Goal: Answer question/provide support: Share knowledge or assist other users

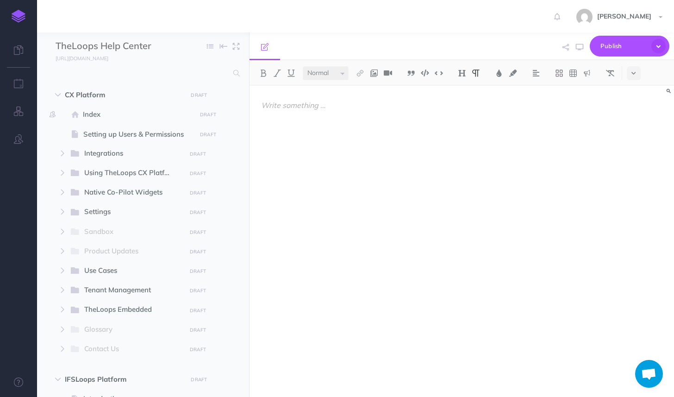
select select "null"
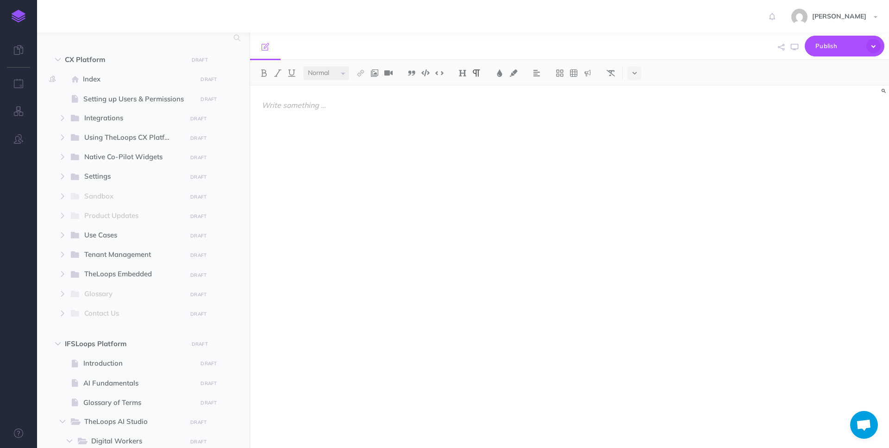
scroll to position [423, 0]
click at [674, 43] on span "Publish" at bounding box center [839, 46] width 46 height 14
click at [674, 44] on span "Publish" at bounding box center [839, 46] width 46 height 14
click at [674, 46] on icon "button" at bounding box center [874, 46] width 14 height 14
click at [674, 170] on div at bounding box center [569, 267] width 639 height 363
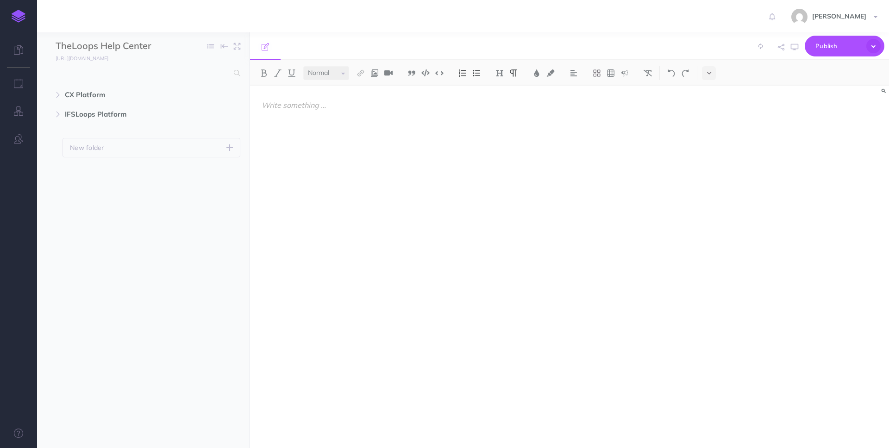
select select "null"
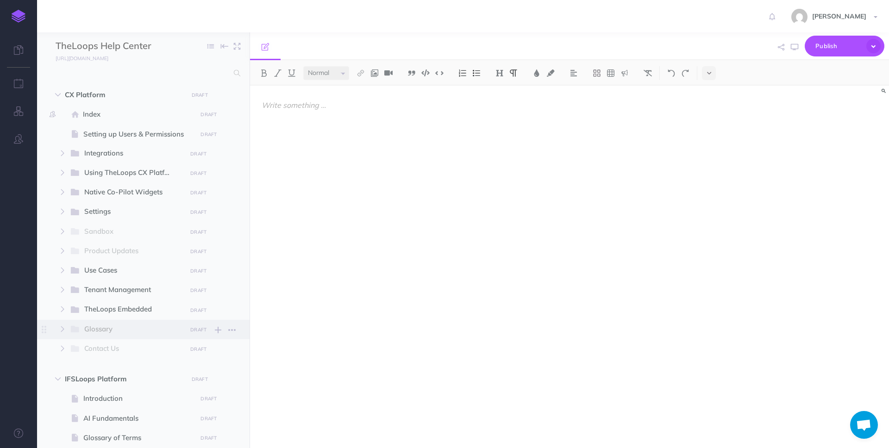
scroll to position [426, 0]
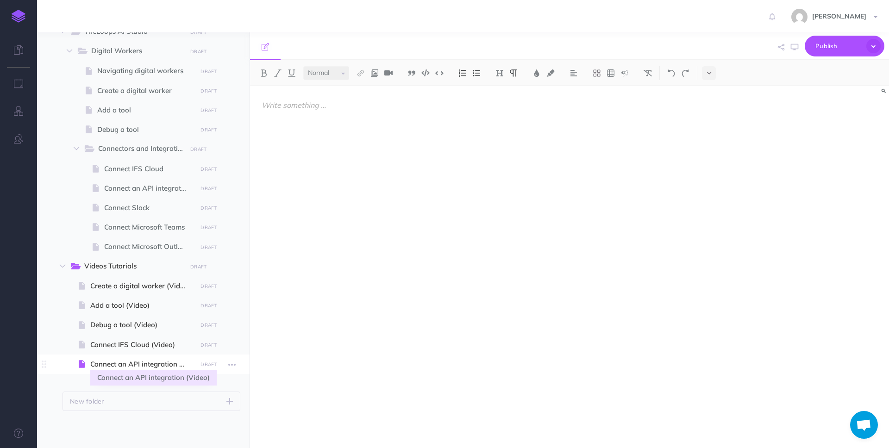
click at [124, 364] on span "Connect an API integration (Video)" at bounding box center [142, 364] width 104 height 11
click at [139, 343] on span "Connect IFS Cloud (Video)" at bounding box center [142, 344] width 104 height 11
select select "null"
click at [139, 359] on span "Connect an API integration (Video)" at bounding box center [142, 364] width 104 height 11
select select "null"
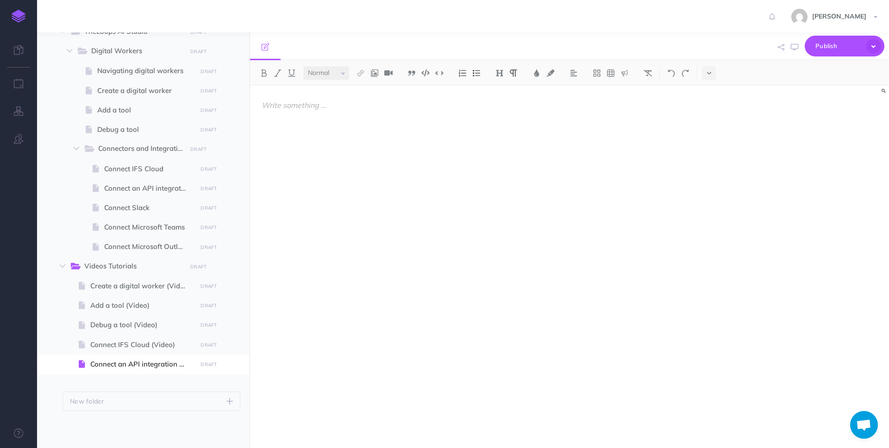
click at [348, 212] on div at bounding box center [473, 262] width 447 height 353
click at [217, 267] on icon "button" at bounding box center [218, 267] width 6 height 11
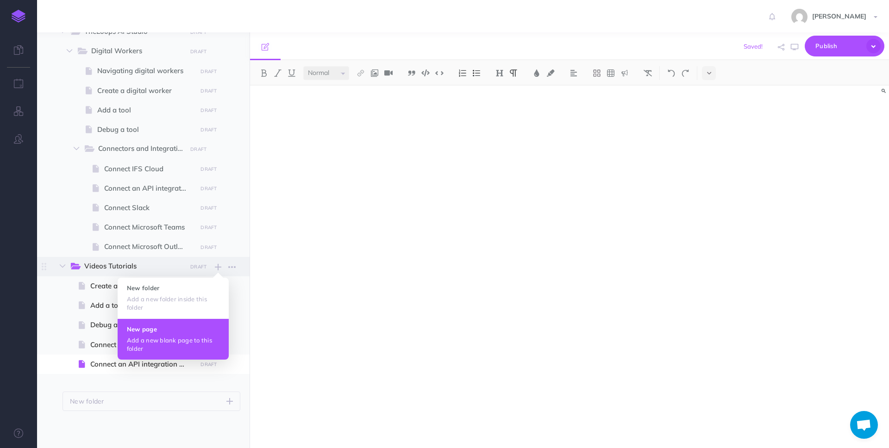
click at [173, 345] on p "Add a new blank page to this folder" at bounding box center [173, 344] width 93 height 17
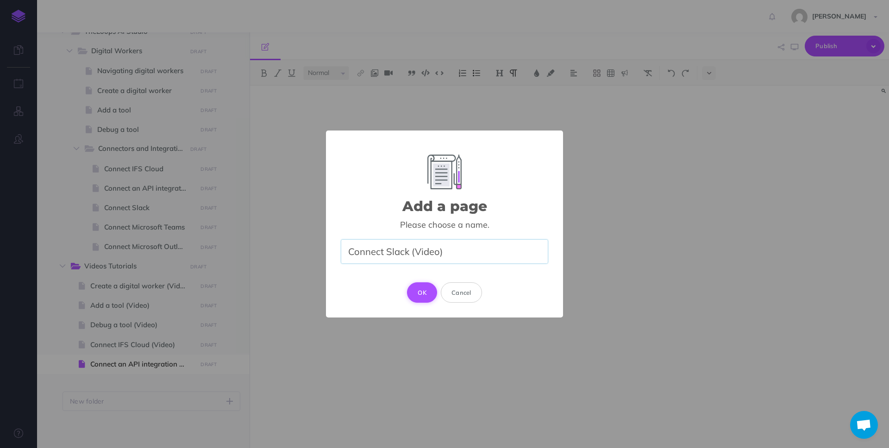
type input "Connect Slack (Video)"
click at [425, 294] on button "OK" at bounding box center [422, 293] width 30 height 20
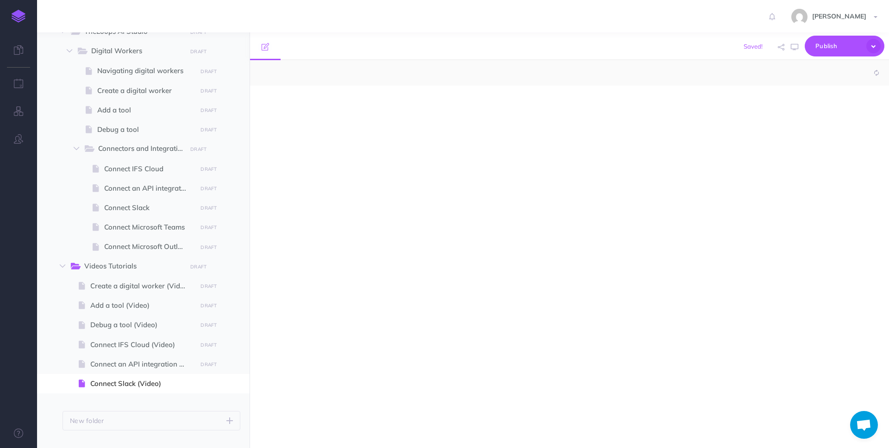
select select "null"
click at [377, 253] on div at bounding box center [473, 262] width 447 height 353
click at [217, 270] on icon "button" at bounding box center [218, 267] width 6 height 11
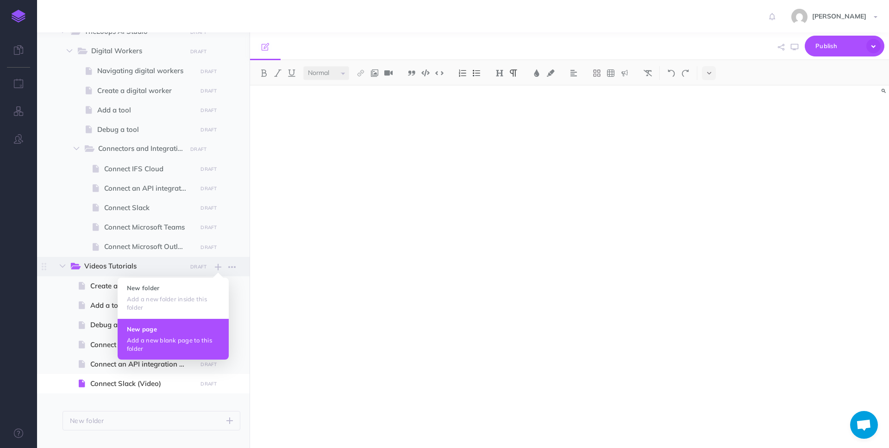
click at [177, 337] on p "Add a new blank page to this folder" at bounding box center [173, 344] width 93 height 17
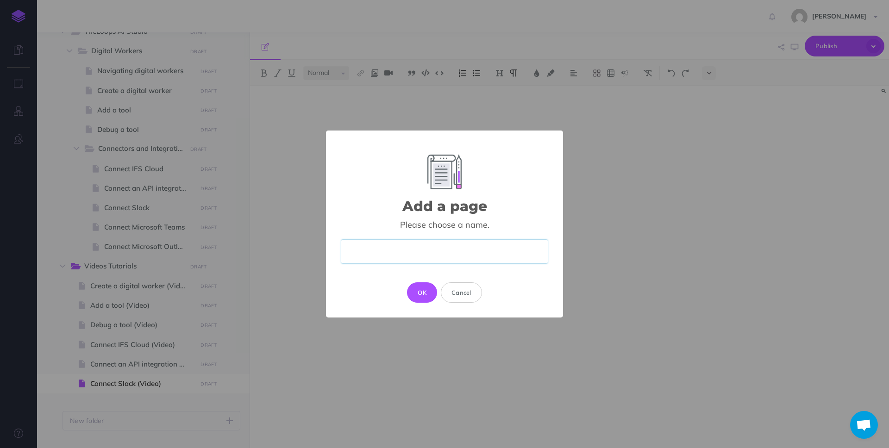
click at [381, 253] on input "text" at bounding box center [444, 251] width 207 height 25
type input "Connect Microsoft Teams"
click at [421, 290] on button "OK" at bounding box center [422, 293] width 30 height 20
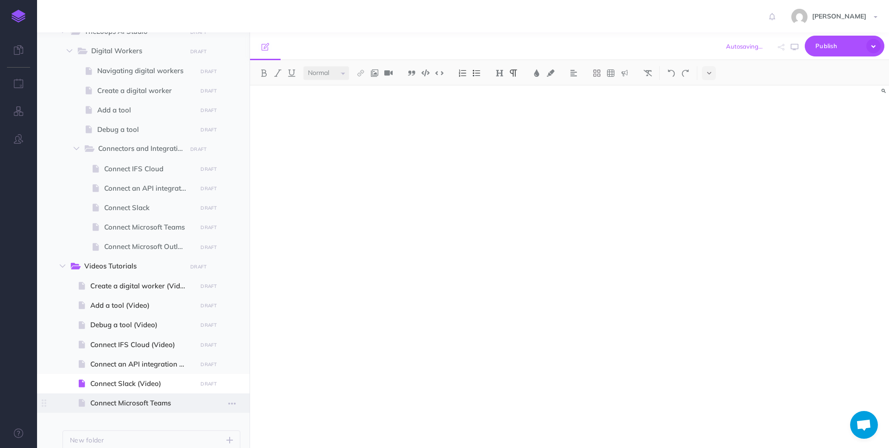
click at [105, 405] on span "Connect Microsoft Teams" at bounding box center [142, 403] width 104 height 11
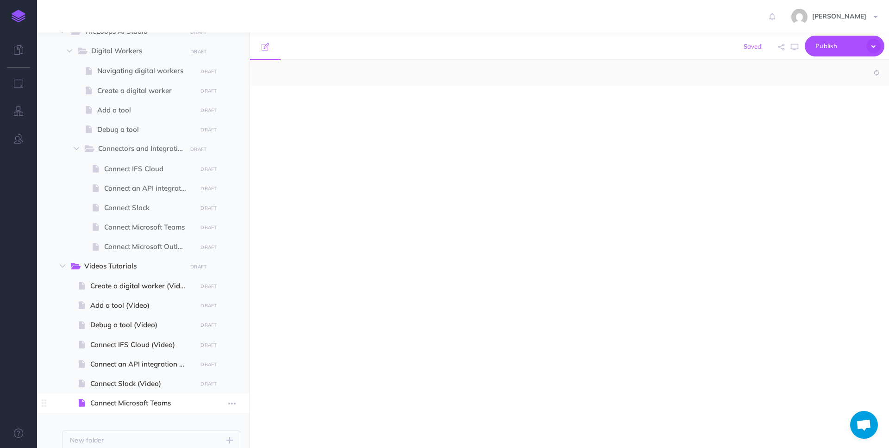
select select "null"
click at [231, 403] on icon "button" at bounding box center [231, 403] width 7 height 11
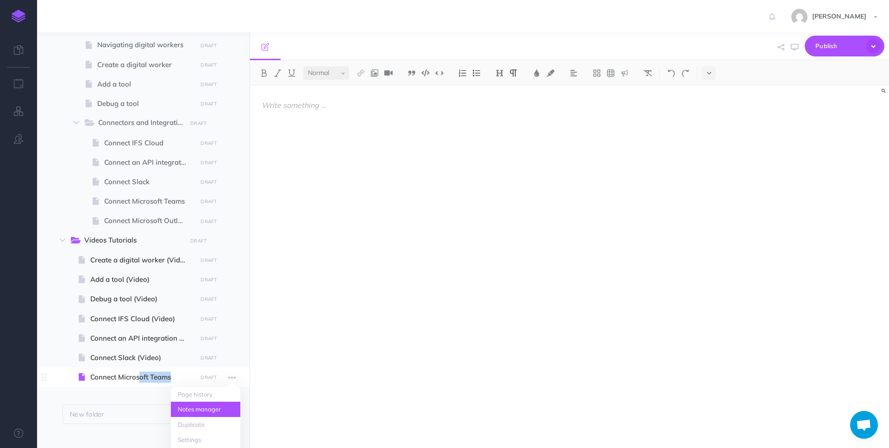
scroll to position [466, 0]
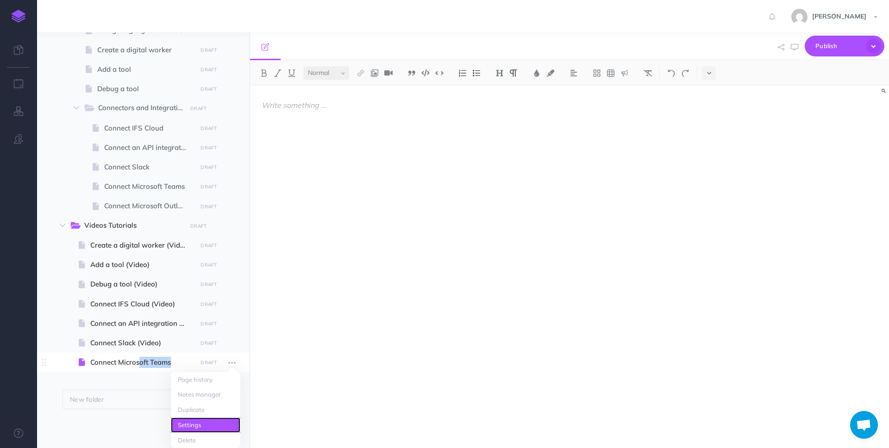
click at [209, 425] on link "Settings" at bounding box center [205, 425] width 69 height 15
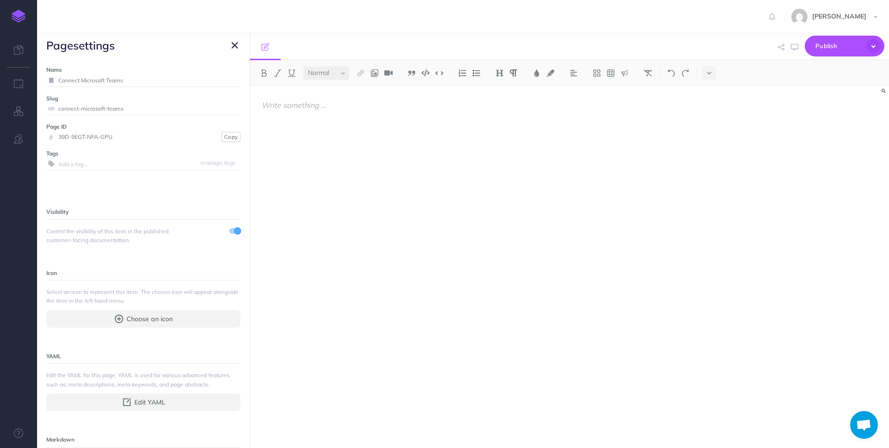
scroll to position [465, 0]
click at [146, 81] on input "Connect Microsoft Teams" at bounding box center [149, 81] width 182 height 12
type input "Connect Microsoft Teams (Video)"
click at [224, 78] on small "Save" at bounding box center [229, 80] width 12 height 7
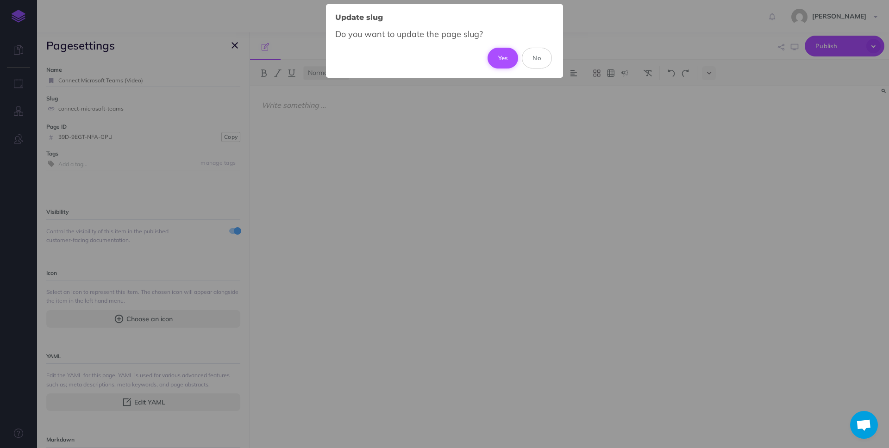
click at [494, 54] on button "Yes" at bounding box center [503, 58] width 31 height 20
type input "connect-microsoft-teams-video"
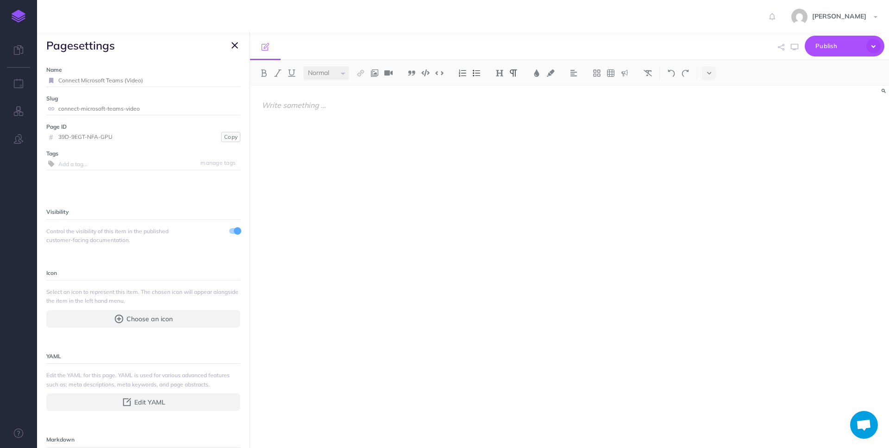
click at [238, 47] on button "button" at bounding box center [234, 45] width 11 height 11
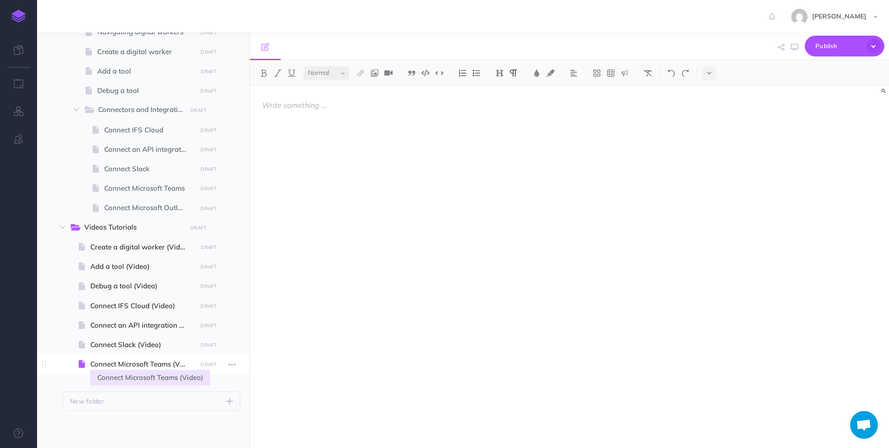
click at [148, 361] on span "Connect Microsoft Teams (Video)" at bounding box center [142, 364] width 104 height 11
click at [346, 225] on div at bounding box center [473, 262] width 447 height 353
click at [830, 50] on span "Publish" at bounding box center [839, 46] width 46 height 14
click at [874, 44] on icon "button" at bounding box center [874, 46] width 14 height 14
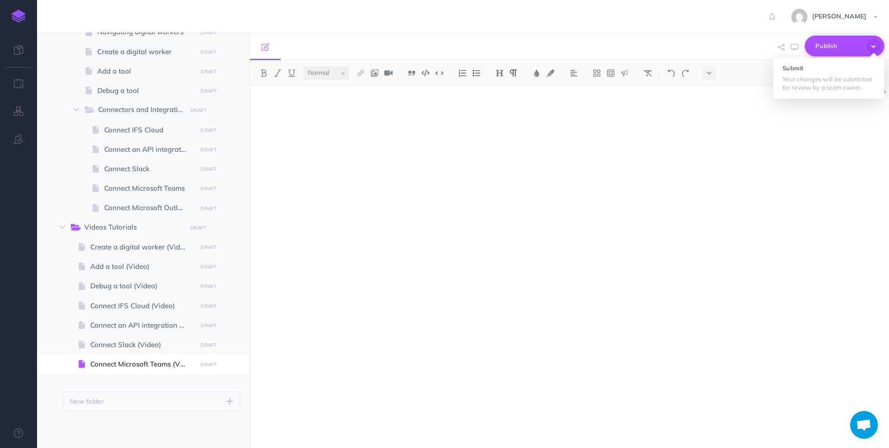
click at [838, 45] on span "Publish" at bounding box center [839, 46] width 46 height 14
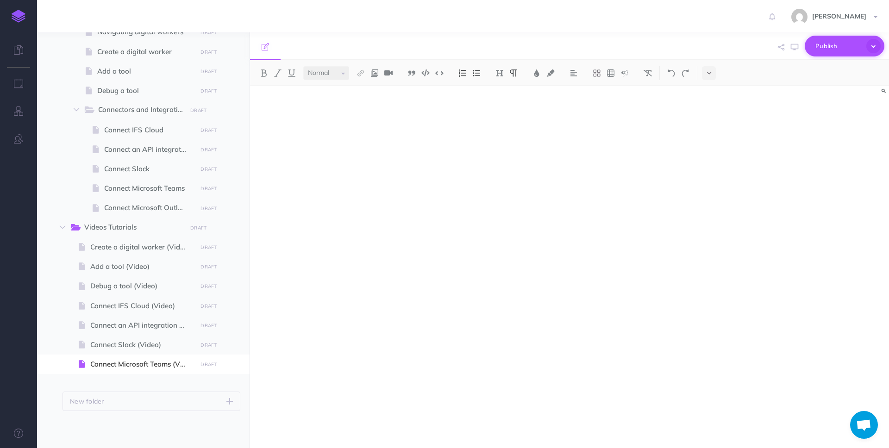
click at [838, 45] on span "Publish" at bounding box center [839, 46] width 46 height 14
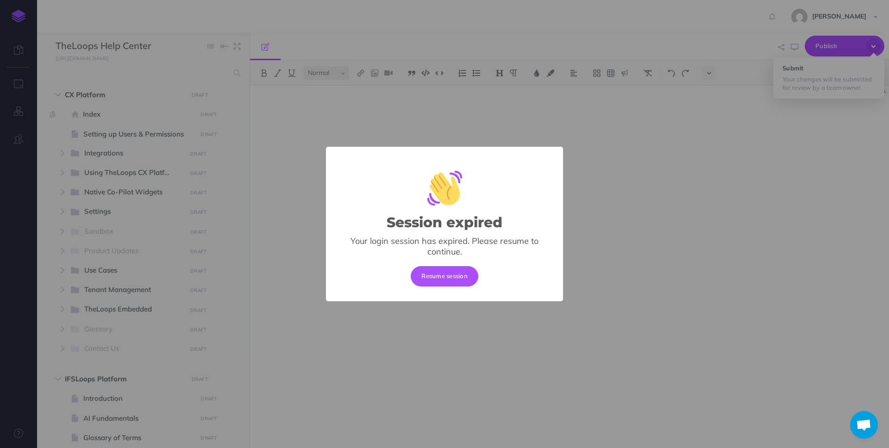
type textarea "Hello.. How do i change the owner from one user to another in"
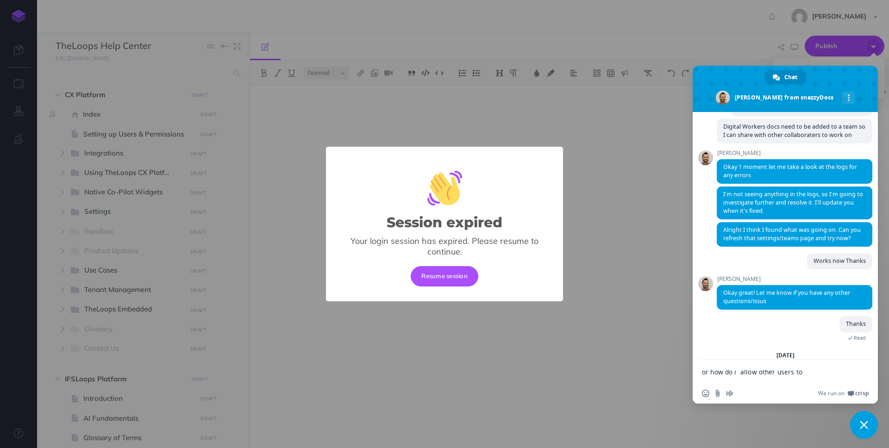
type textarea "or how do i allow other users to be able to pu"
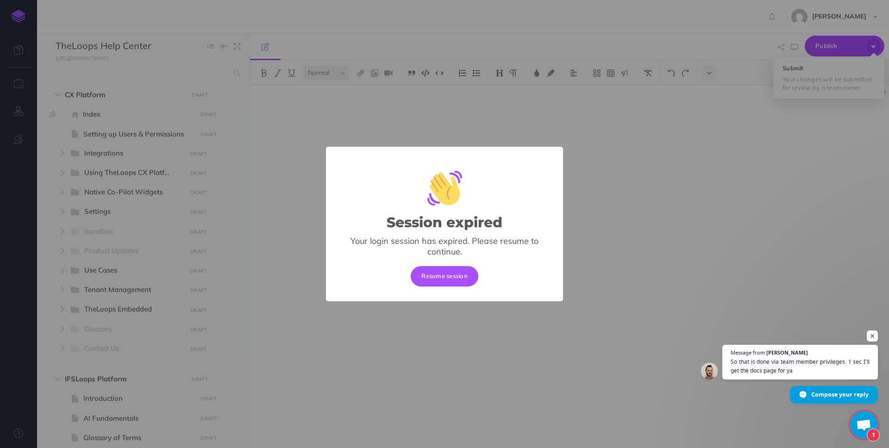
scroll to position [547, 0]
click at [445, 276] on button "Resume session" at bounding box center [445, 276] width 68 height 20
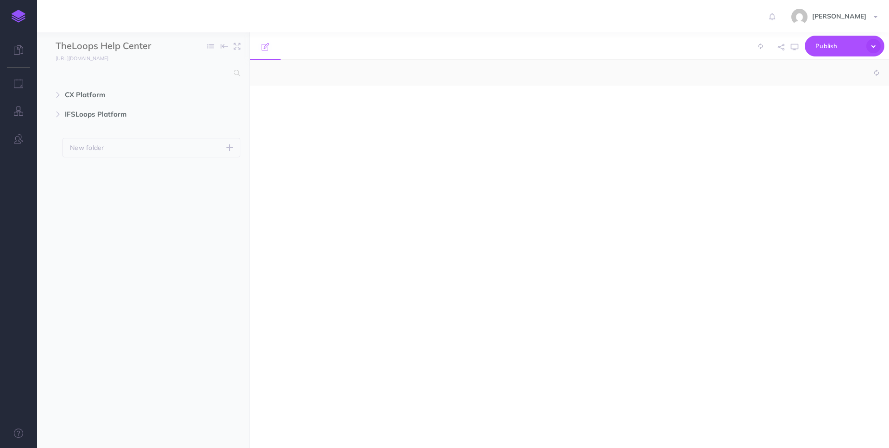
select select "null"
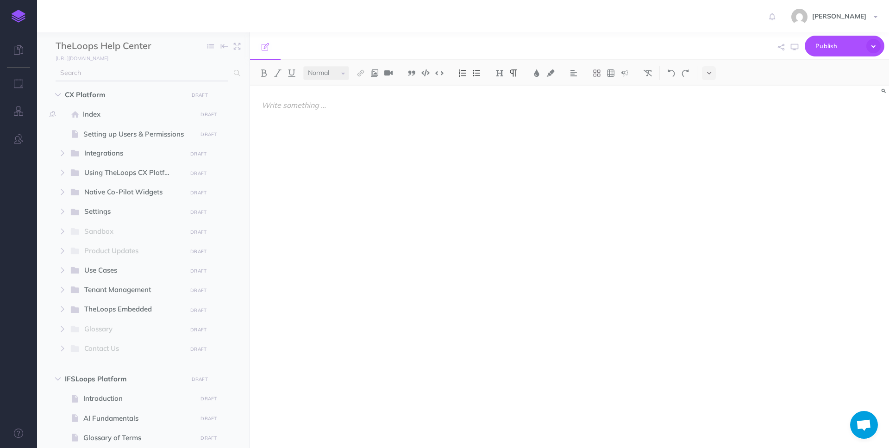
scroll to position [423, 0]
click at [18, 49] on icon at bounding box center [18, 49] width 9 height 9
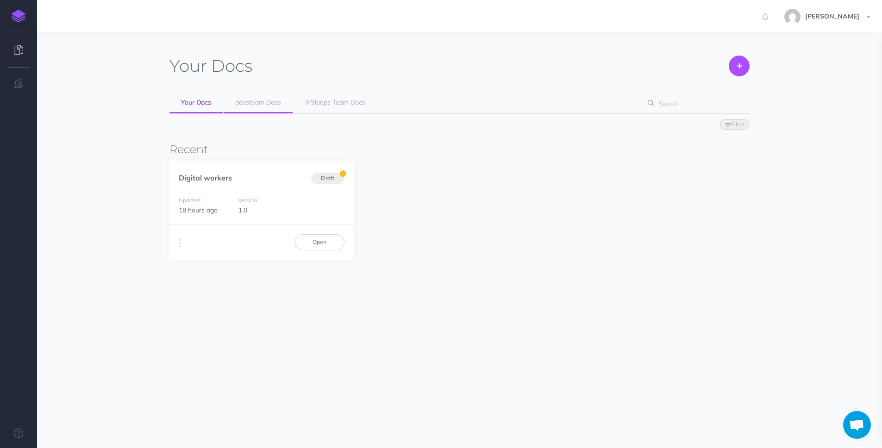
scroll to position [423, 0]
click at [250, 103] on span "docsteam Docs" at bounding box center [258, 102] width 46 height 8
click at [193, 100] on span "Your Docs" at bounding box center [196, 102] width 30 height 8
click at [320, 235] on link "Open" at bounding box center [320, 242] width 50 height 16
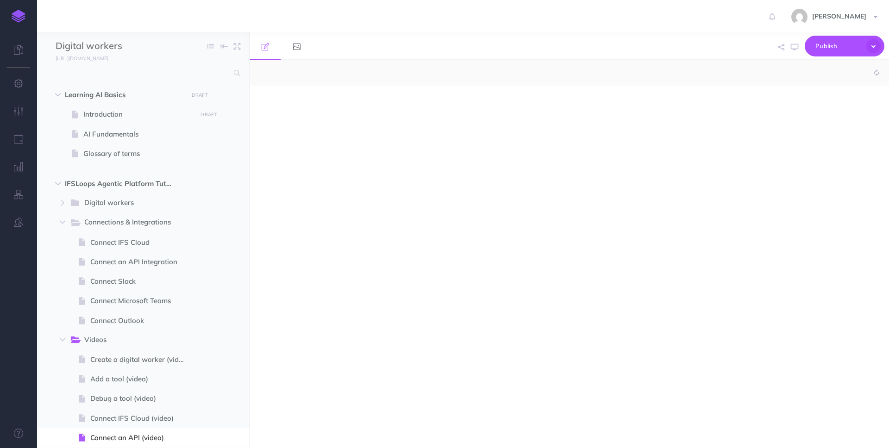
select select "null"
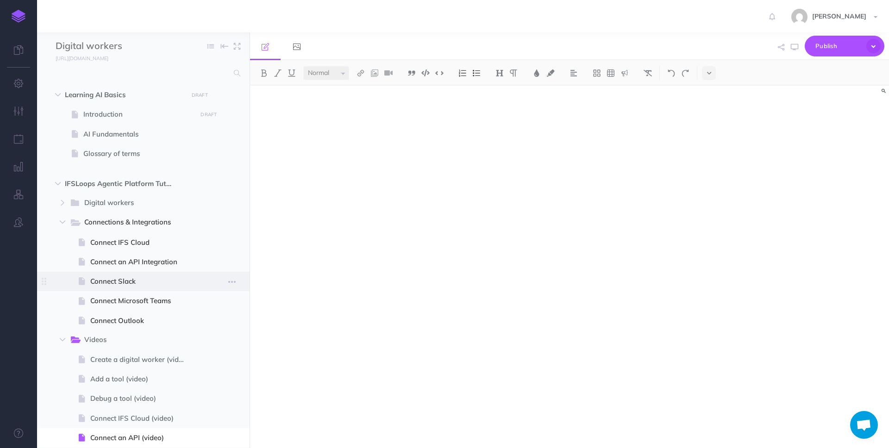
scroll to position [113, 0]
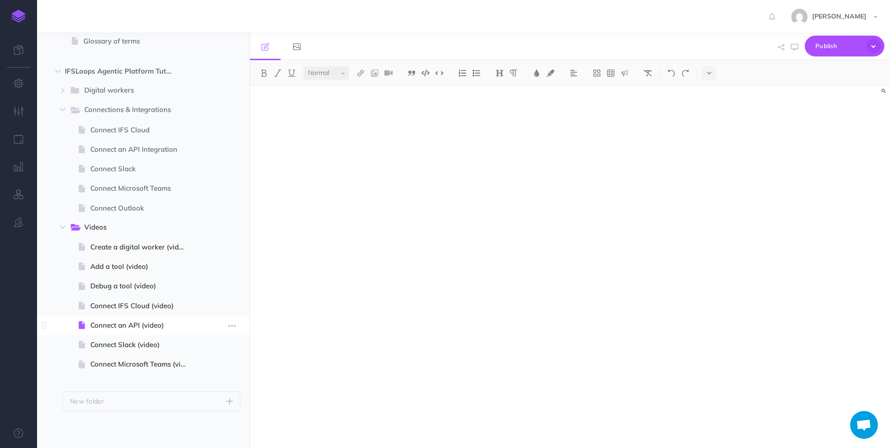
click at [133, 326] on span "Connect an API (video)" at bounding box center [142, 325] width 104 height 11
click at [320, 368] on p at bounding box center [474, 366] width 424 height 11
copy iframe
click at [117, 347] on span "Connect Slack (video)" at bounding box center [142, 344] width 104 height 11
select select "null"
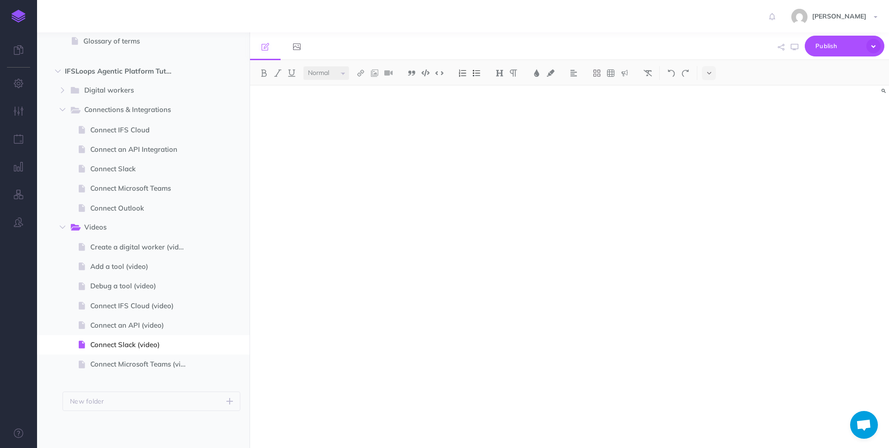
click at [348, 375] on div at bounding box center [473, 262] width 447 height 353
copy iframe
click at [114, 356] on span at bounding box center [143, 364] width 213 height 19
select select "null"
click at [354, 380] on div at bounding box center [473, 262] width 447 height 353
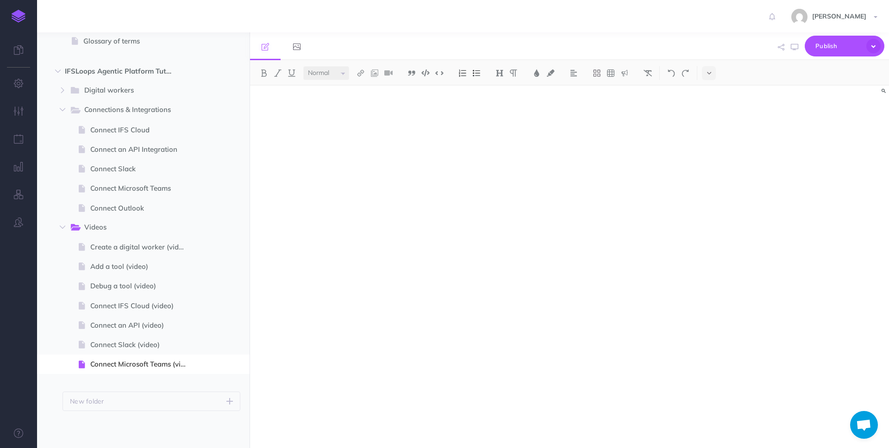
copy iframe
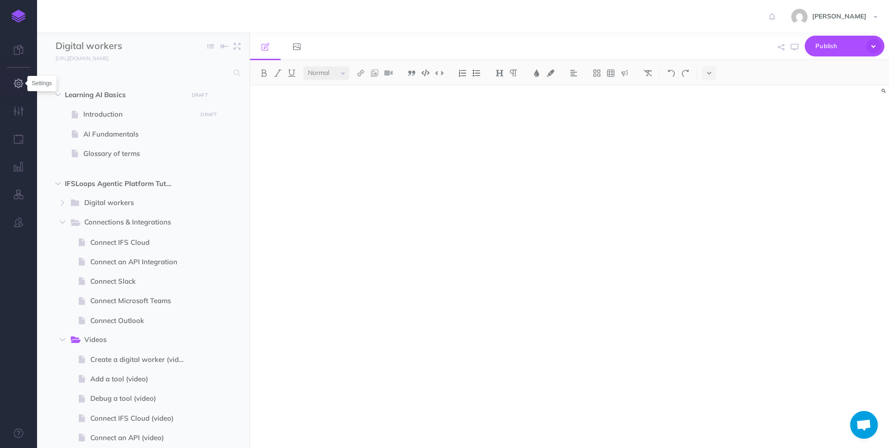
click at [16, 86] on icon "button" at bounding box center [19, 83] width 10 height 9
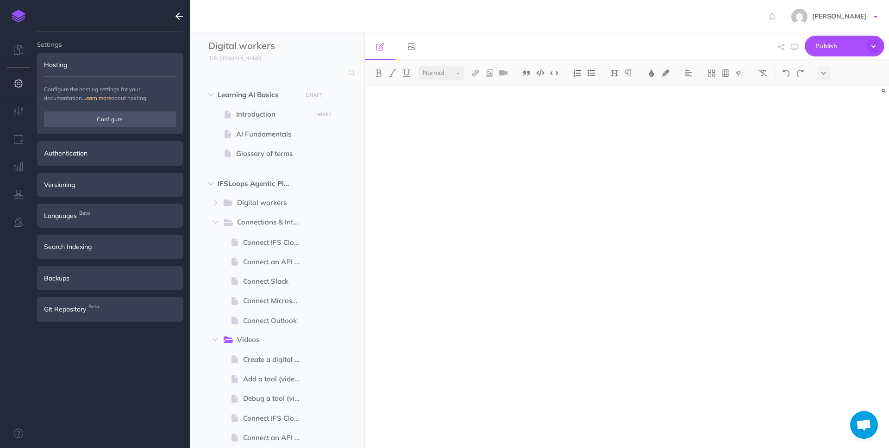
click at [861, 11] on link "Rachel Datlowe" at bounding box center [835, 16] width 107 height 32
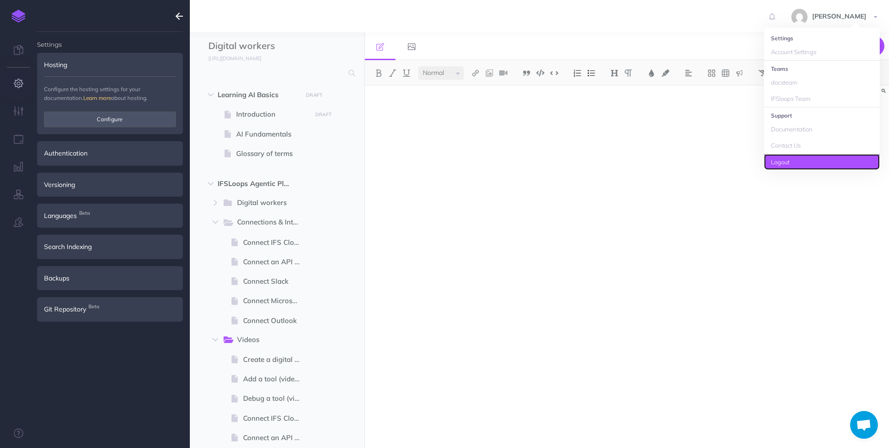
click at [794, 162] on link "Logout" at bounding box center [822, 162] width 116 height 16
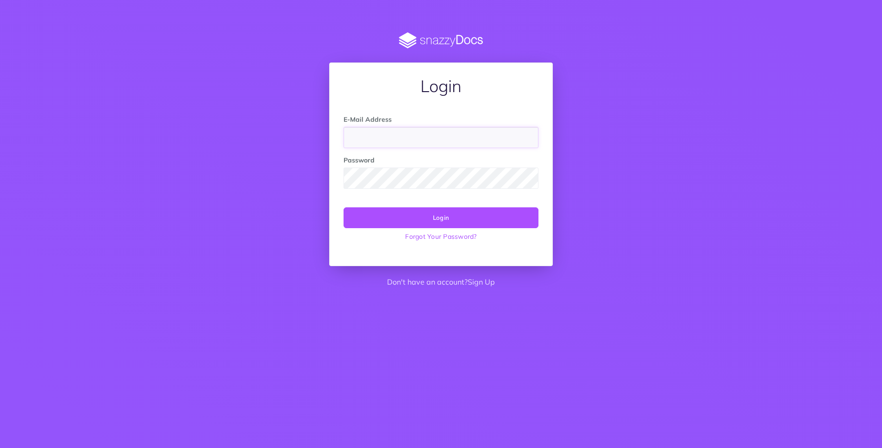
type input "[EMAIL_ADDRESS]"
click at [444, 226] on button "Login" at bounding box center [441, 217] width 195 height 20
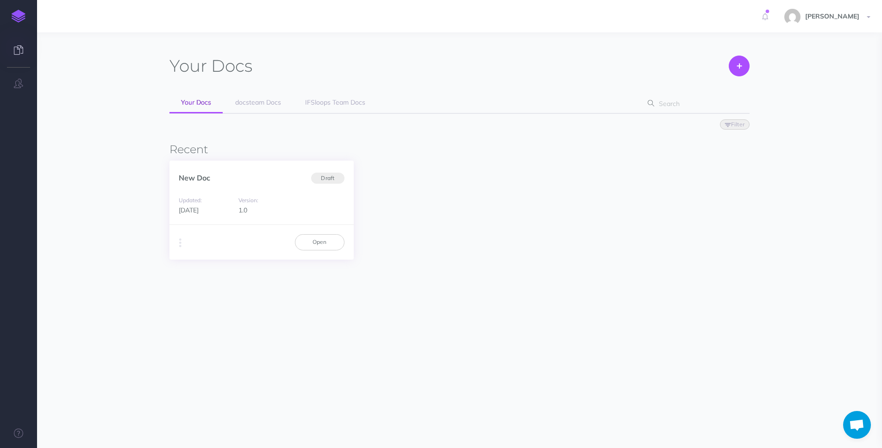
scroll to position [423, 0]
click at [240, 100] on span "docsteam Docs" at bounding box center [258, 102] width 46 height 8
click at [334, 178] on span "Draft" at bounding box center [327, 178] width 33 height 12
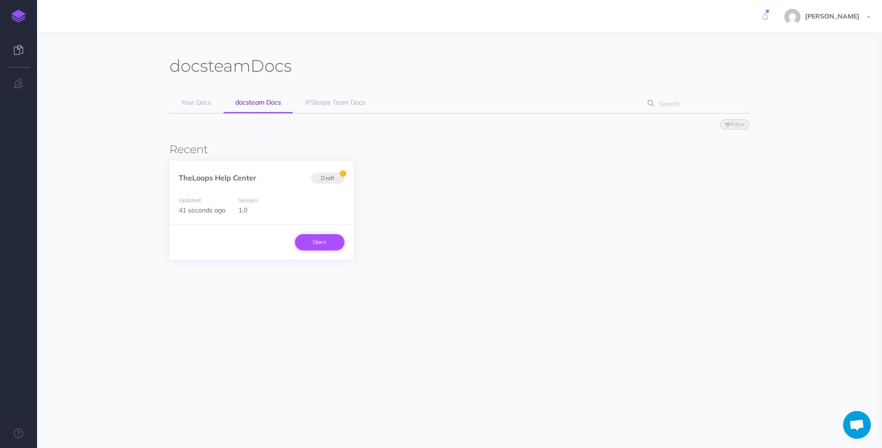
click at [326, 238] on link "Open" at bounding box center [320, 242] width 50 height 16
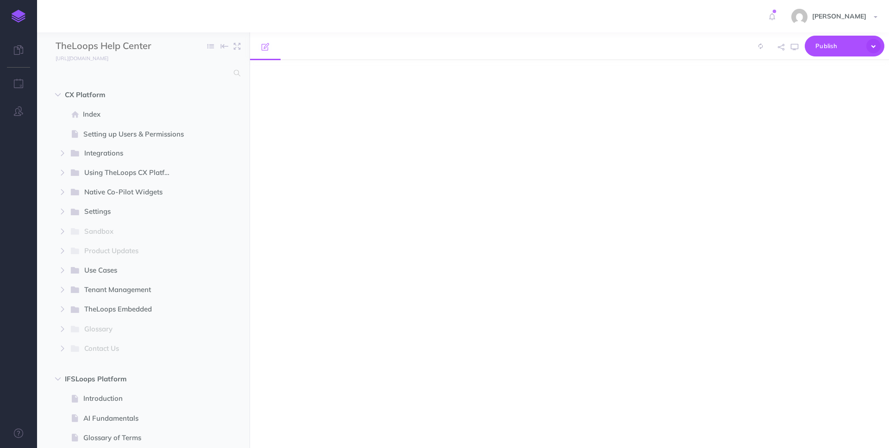
select select "null"
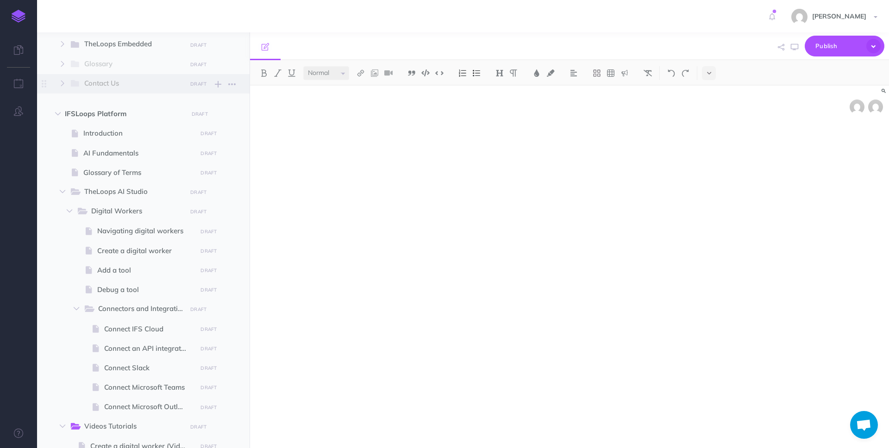
scroll to position [465, 0]
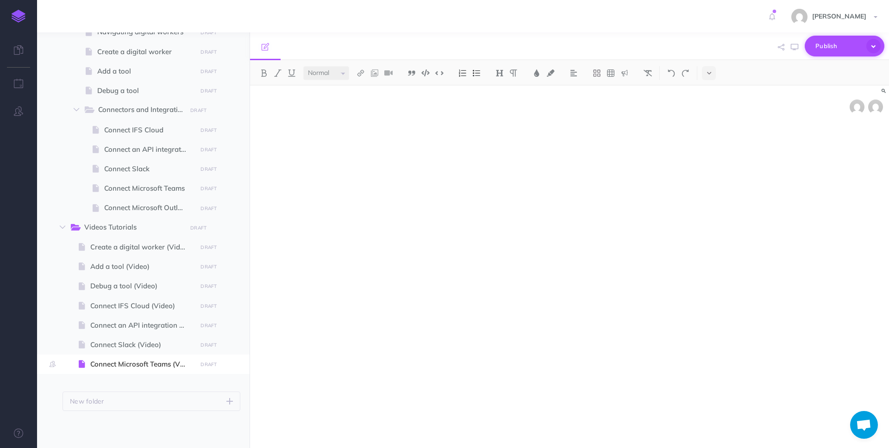
click at [835, 44] on span "Publish" at bounding box center [839, 46] width 46 height 14
click at [876, 45] on icon "button" at bounding box center [874, 46] width 14 height 14
click at [775, 15] on icon at bounding box center [772, 16] width 6 height 17
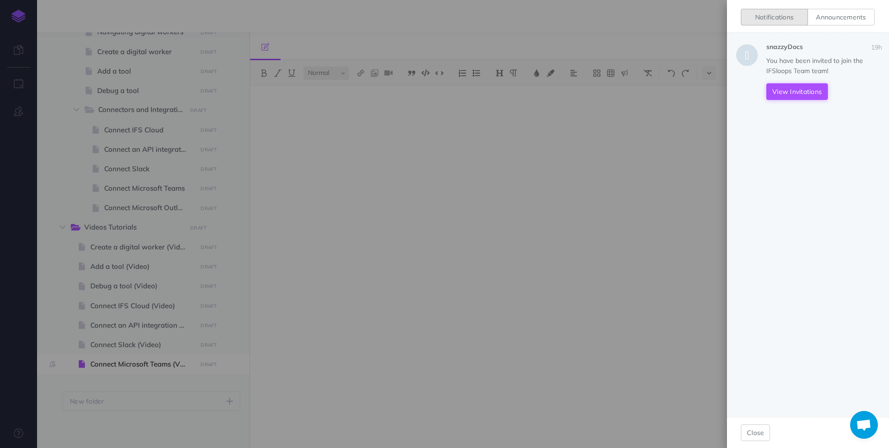
click at [802, 93] on link "View Invitations" at bounding box center [797, 91] width 62 height 17
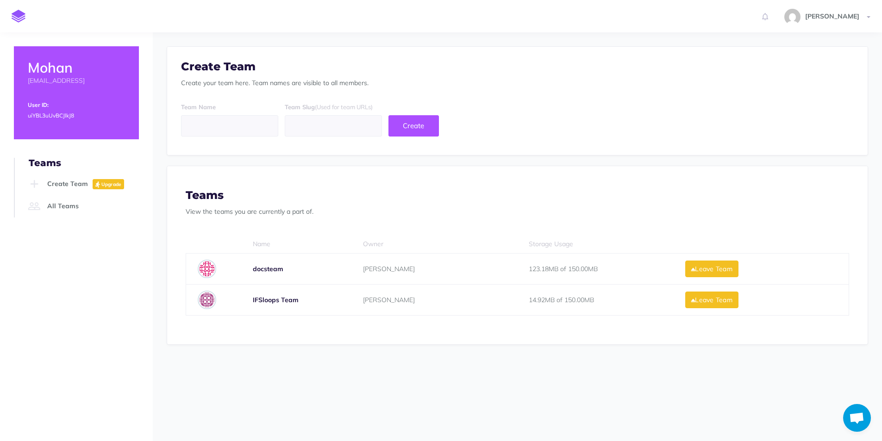
scroll to position [423, 0]
click at [381, 265] on span "[PERSON_NAME]" at bounding box center [389, 269] width 52 height 8
click at [74, 207] on link "All Teams" at bounding box center [82, 206] width 113 height 22
click at [270, 297] on b "IFSloops Team" at bounding box center [276, 300] width 46 height 8
click at [565, 304] on div "14.92MB of 150.00MB" at bounding box center [600, 300] width 143 height 17
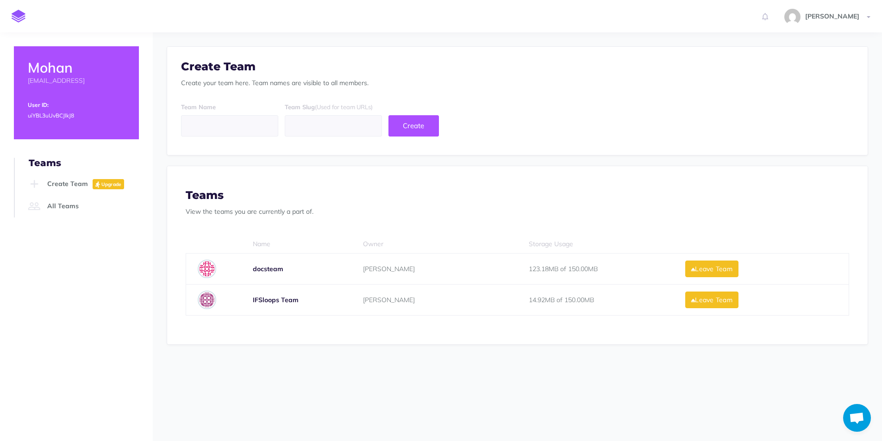
click at [372, 270] on span "Ravi Bulusu" at bounding box center [389, 269] width 52 height 8
click at [380, 297] on span "Rachel Datlowe" at bounding box center [389, 300] width 52 height 8
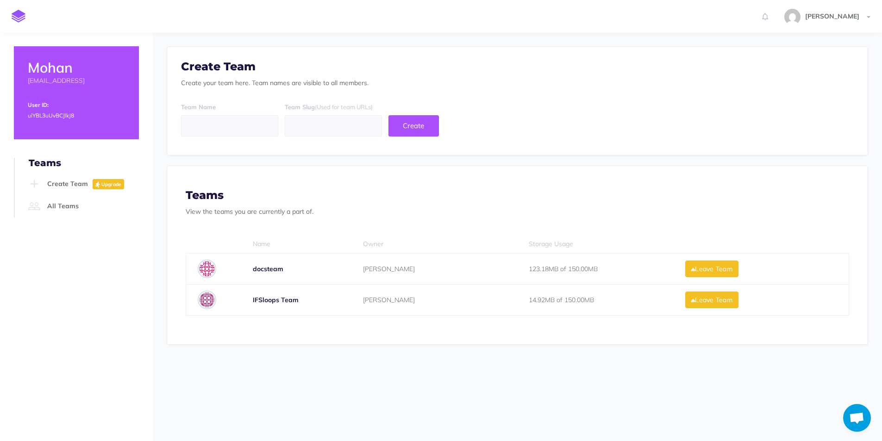
click at [380, 297] on span "Rachel Datlowe" at bounding box center [389, 300] width 52 height 8
click at [68, 203] on link "All Teams" at bounding box center [82, 206] width 113 height 22
click at [206, 300] on img at bounding box center [207, 300] width 19 height 19
click at [205, 272] on img at bounding box center [207, 269] width 19 height 19
click at [19, 12] on img at bounding box center [19, 16] width 14 height 13
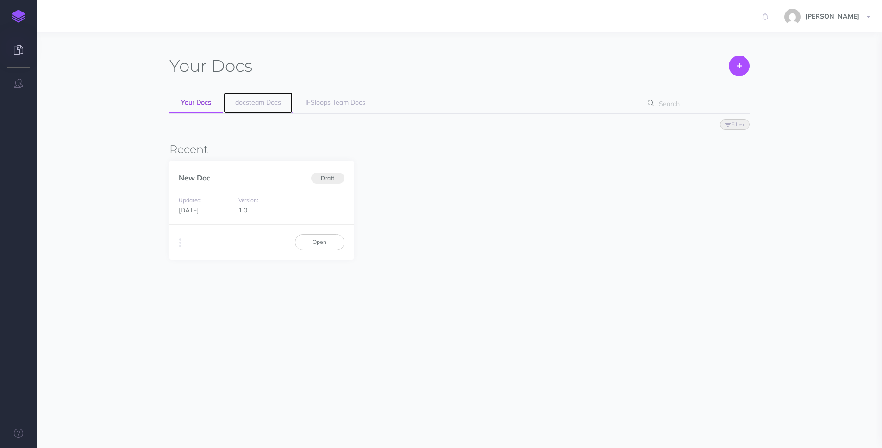
click at [258, 97] on link "docsteam Docs" at bounding box center [258, 103] width 69 height 21
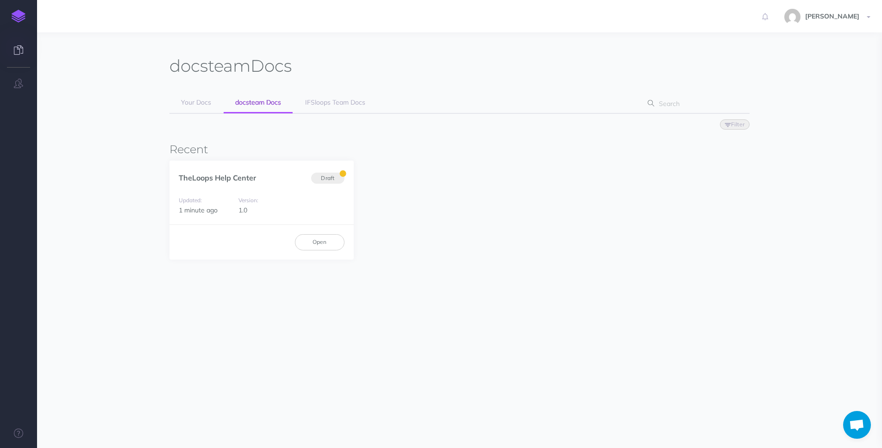
scroll to position [423, 0]
click at [251, 202] on small "Version:" at bounding box center [249, 200] width 20 height 7
click at [339, 113] on link "IFSloops Team Docs" at bounding box center [335, 103] width 83 height 21
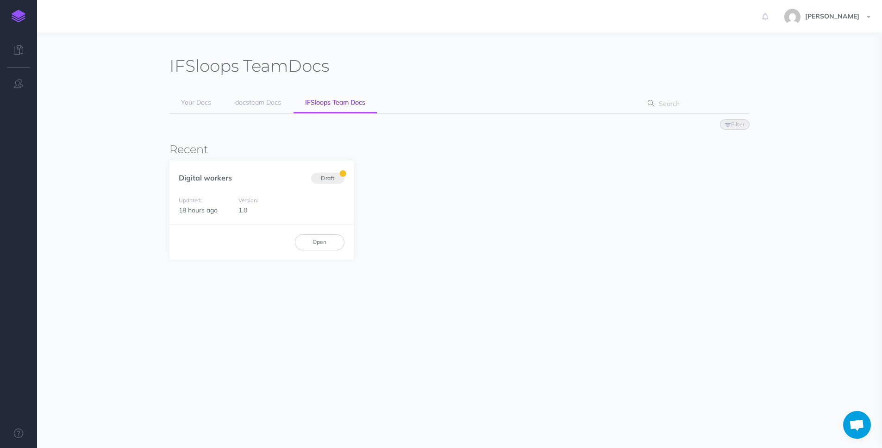
scroll to position [423, 0]
click at [856, 425] on span "Open chat" at bounding box center [856, 426] width 15 height 13
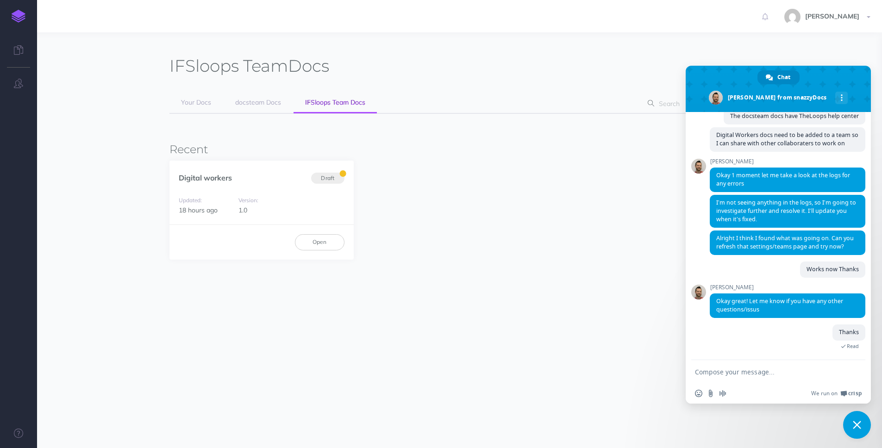
scroll to position [432, 0]
click at [773, 381] on form at bounding box center [768, 372] width 146 height 25
click at [758, 378] on form at bounding box center [768, 372] width 146 height 25
click at [758, 373] on textarea "Compose your message..." at bounding box center [768, 372] width 146 height 8
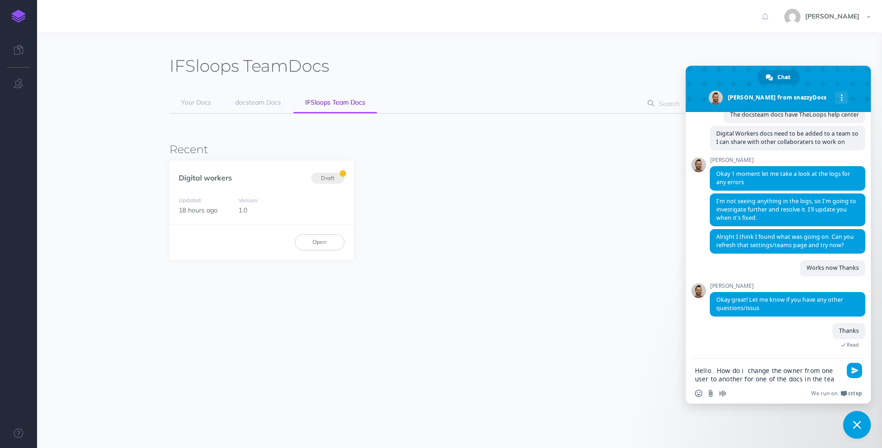
type textarea "Hello.. How do i change the owner from one user to another for one of the docs …"
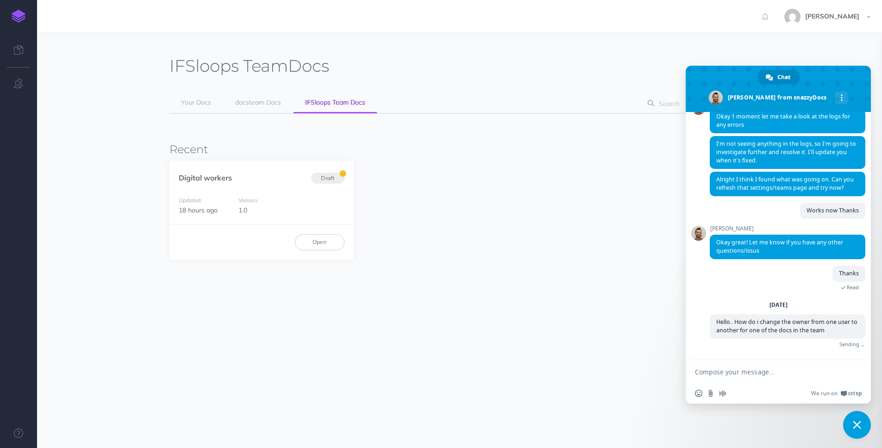
scroll to position [480, 0]
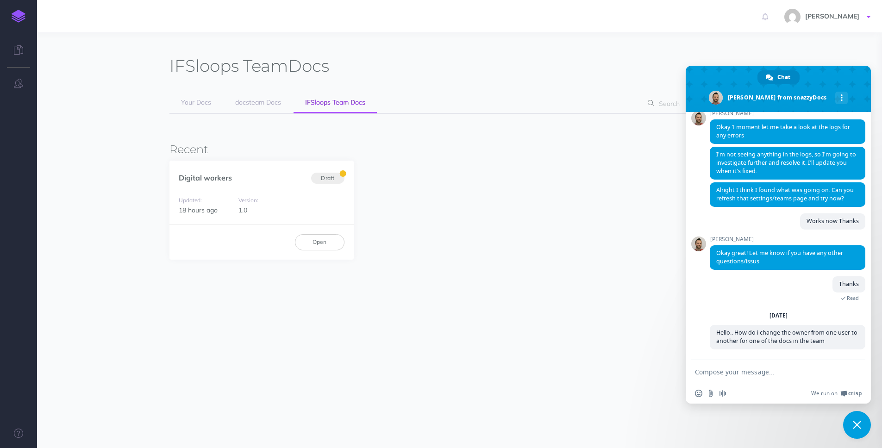
click at [849, 19] on span "[PERSON_NAME]" at bounding box center [832, 16] width 63 height 8
click at [629, 267] on div "IFSloops Team Docs Your Docs docsteam Docs IFSloops Team Docs Filter Status Pub…" at bounding box center [460, 172] width 580 height 232
click at [712, 374] on textarea "Compose your message..." at bounding box center [768, 372] width 146 height 8
type textarea "T"
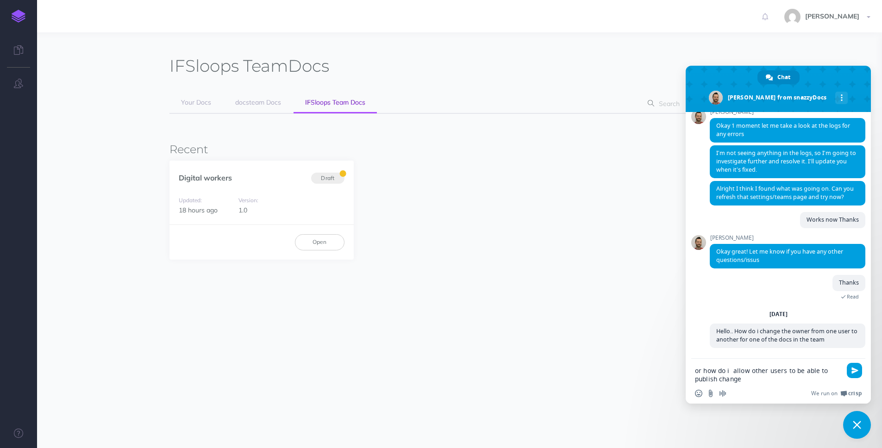
type textarea "or how do i allow other users to be able to publish changes"
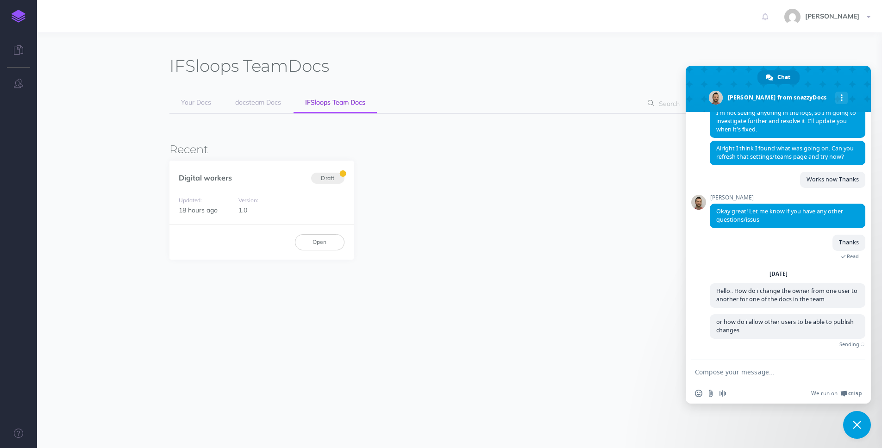
scroll to position [507, 0]
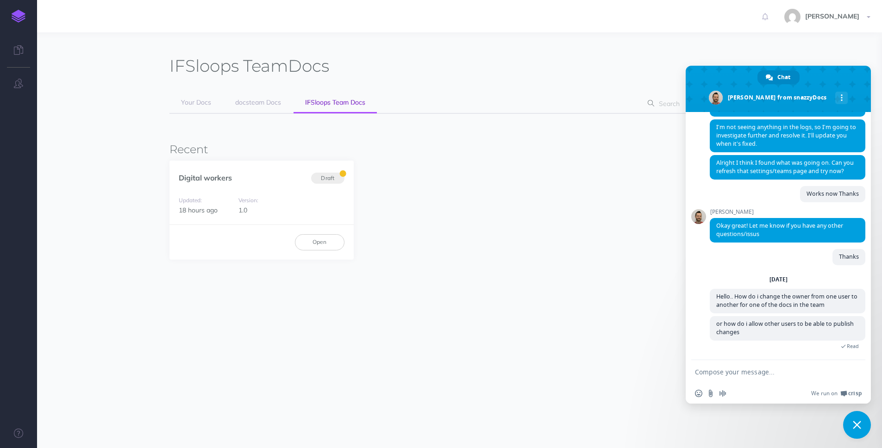
click at [630, 214] on div "Digital workers Draft Updated: 18 hours ago Version: 1.0 Open" at bounding box center [460, 210] width 580 height 99
click at [853, 423] on span "Close chat" at bounding box center [857, 425] width 8 height 8
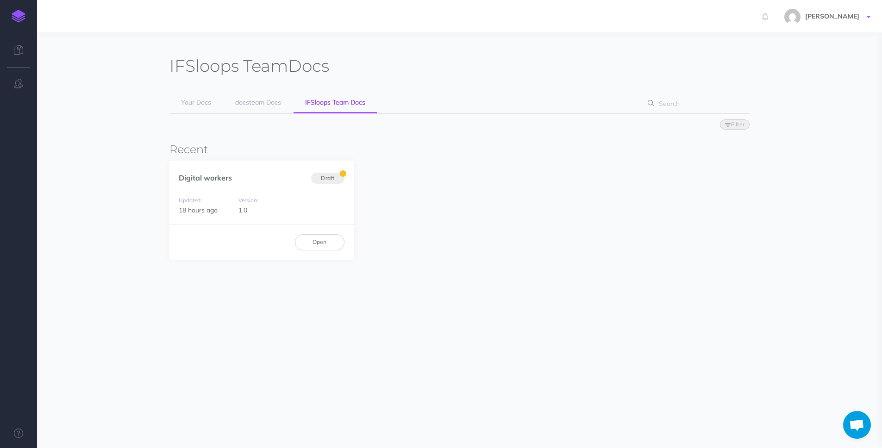
click at [853, 17] on span "[PERSON_NAME]" at bounding box center [832, 16] width 63 height 8
click at [781, 172] on link "Logout" at bounding box center [815, 178] width 116 height 16
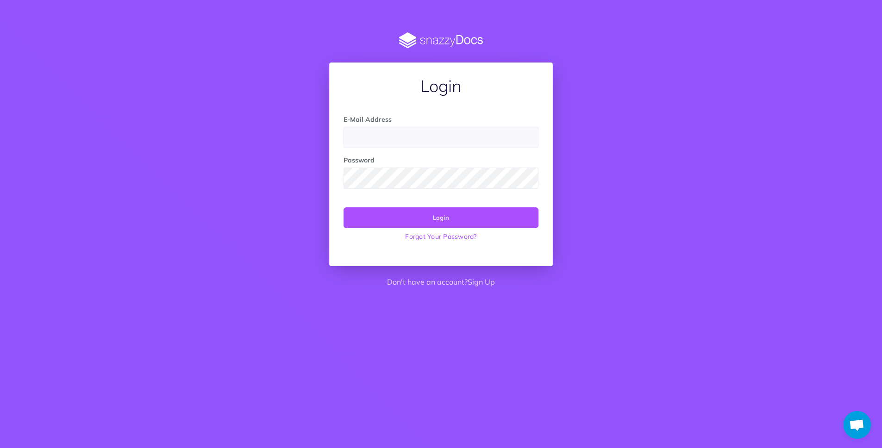
scroll to position [525, 0]
type input "[PERSON_NAME][EMAIL_ADDRESS]"
click at [433, 213] on button "Login" at bounding box center [441, 217] width 195 height 20
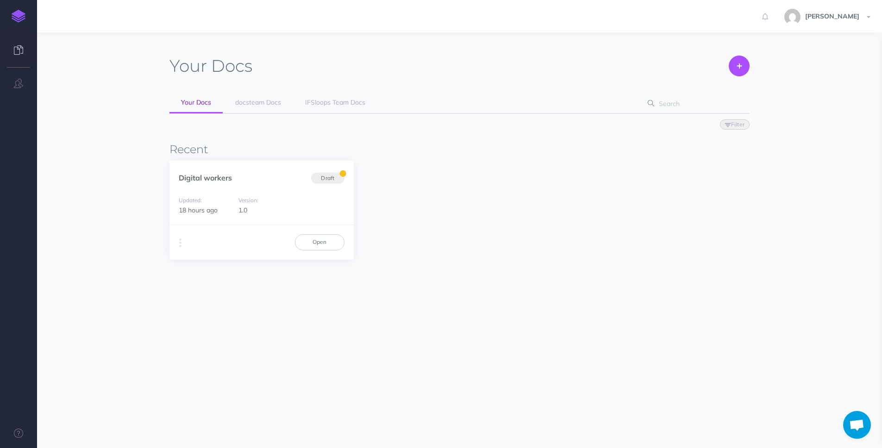
scroll to position [525, 0]
click at [318, 237] on link "Open" at bounding box center [320, 242] width 50 height 16
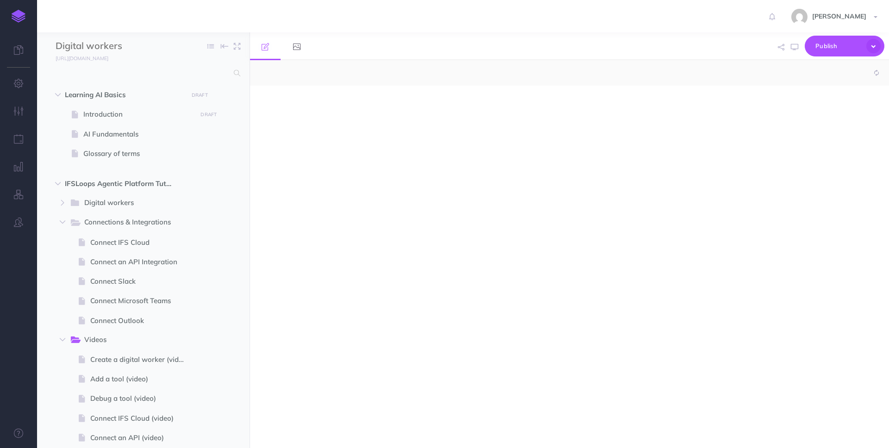
select select "null"
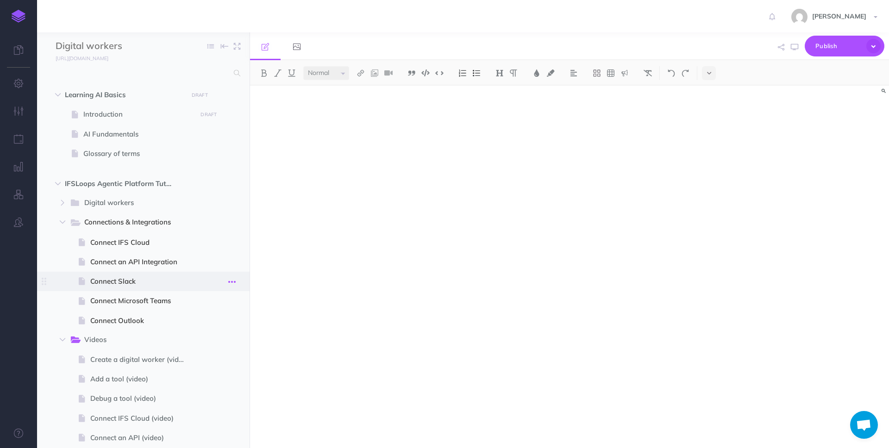
scroll to position [525, 0]
click at [129, 120] on span at bounding box center [143, 114] width 213 height 19
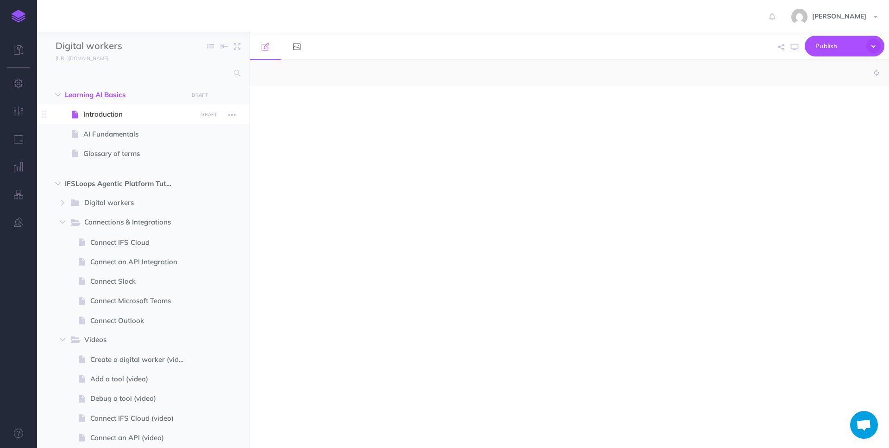
select select "null"
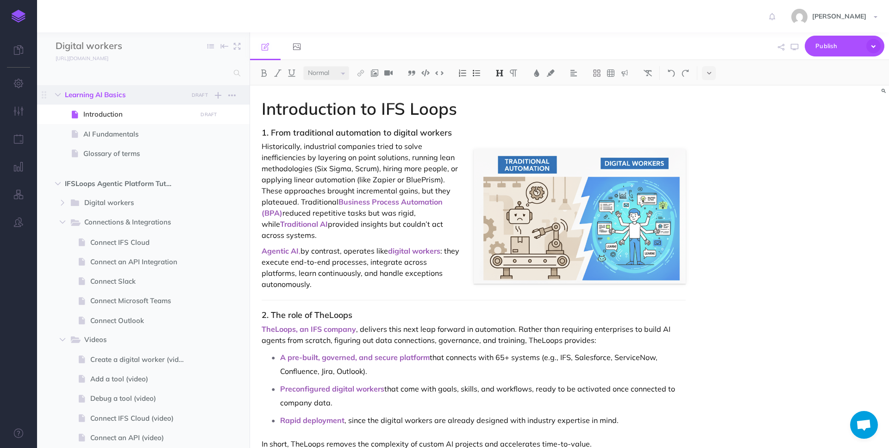
click at [120, 97] on span "Learning AI Basics" at bounding box center [124, 94] width 118 height 11
click at [233, 113] on icon "button" at bounding box center [231, 114] width 7 height 11
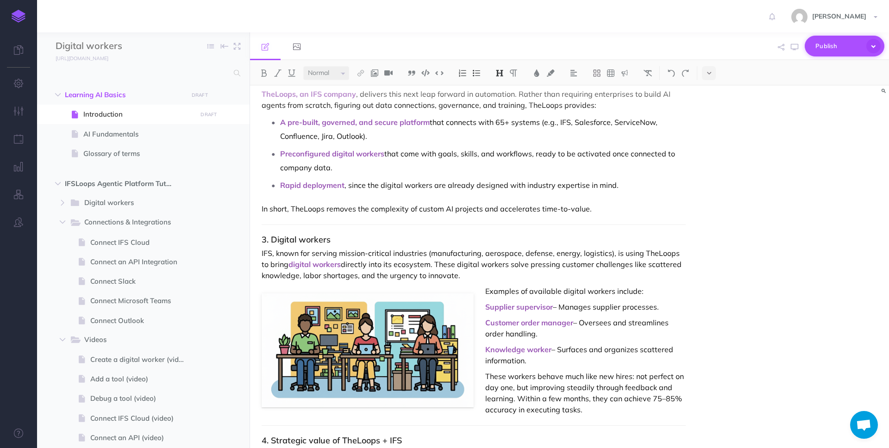
click at [874, 48] on icon "button" at bounding box center [874, 46] width 14 height 14
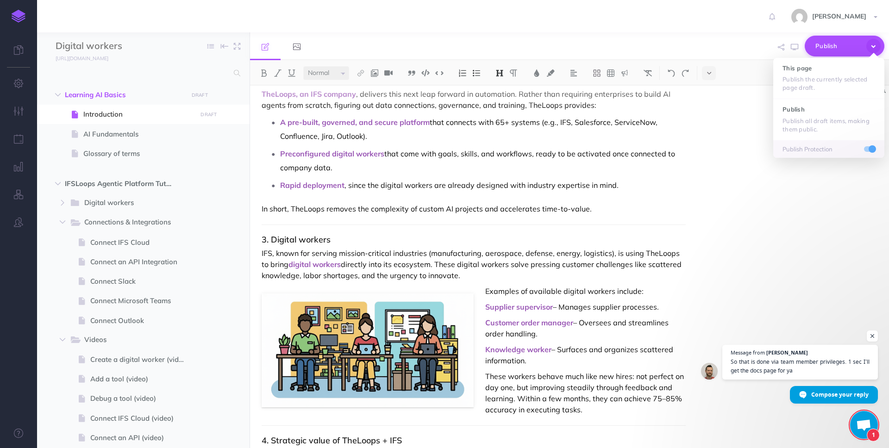
scroll to position [547, 0]
click at [715, 307] on div "Introduction to IFS Loops 1. From traditional automation to digital workers His…" at bounding box center [569, 267] width 639 height 363
click at [165, 94] on span "Learning AI Basics" at bounding box center [124, 94] width 118 height 11
click at [118, 107] on span at bounding box center [143, 114] width 213 height 19
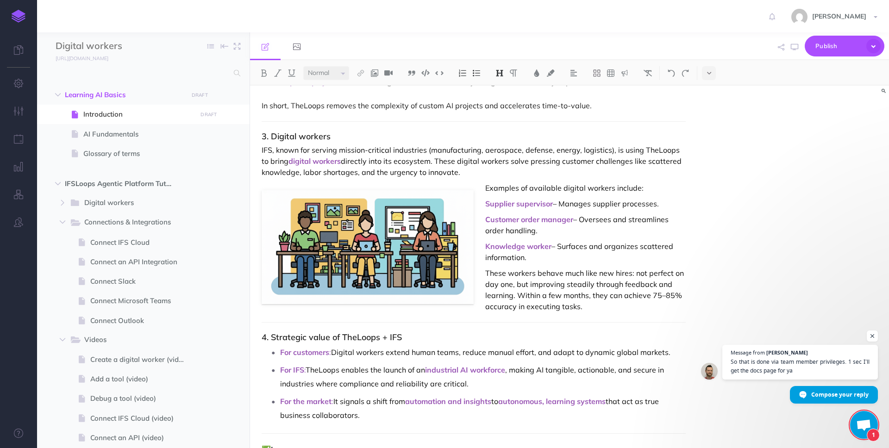
scroll to position [312, 0]
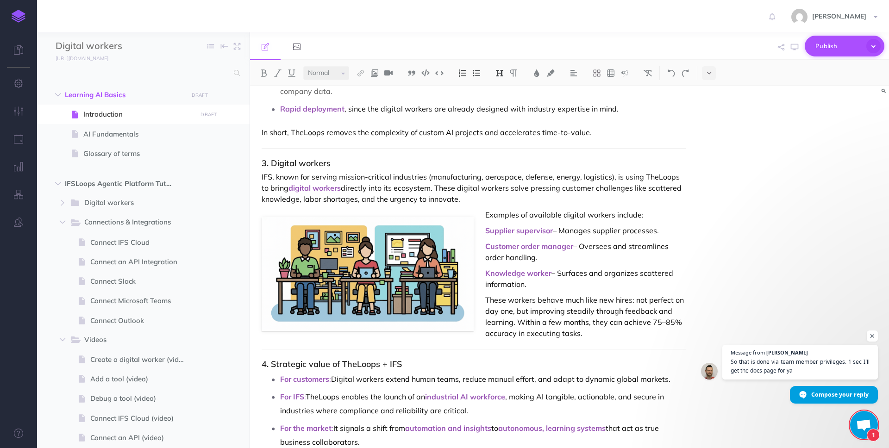
click at [822, 49] on span "Publish" at bounding box center [839, 46] width 46 height 14
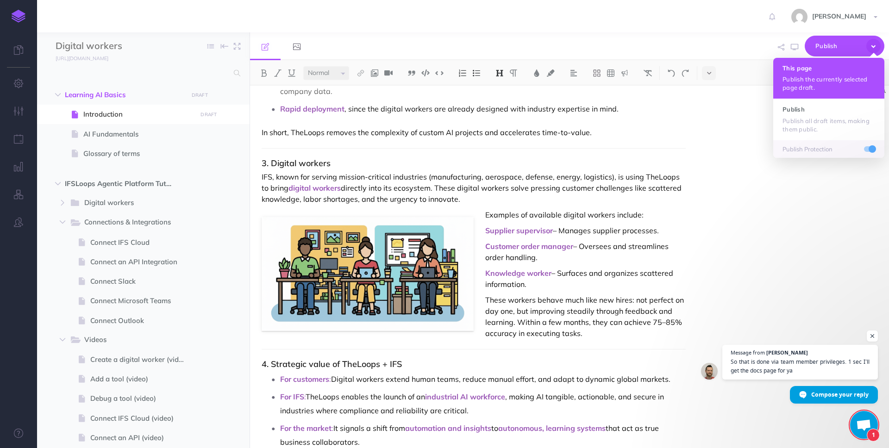
click at [828, 67] on h4 "This page" at bounding box center [829, 68] width 93 height 6
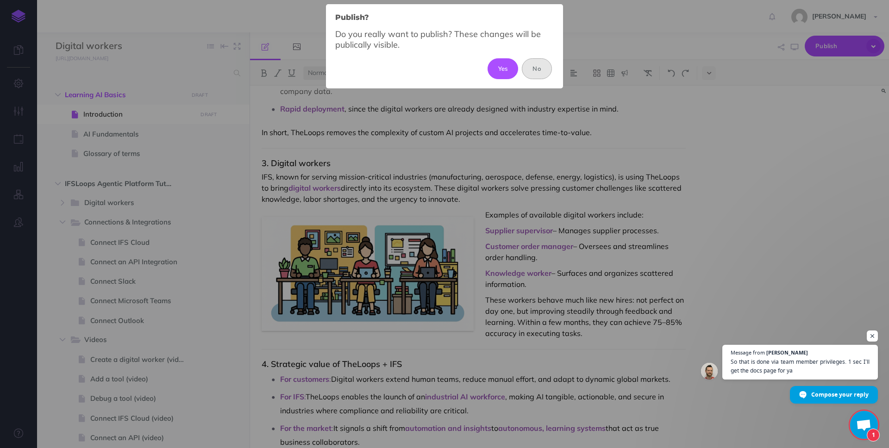
click at [537, 65] on button "No" at bounding box center [537, 68] width 30 height 20
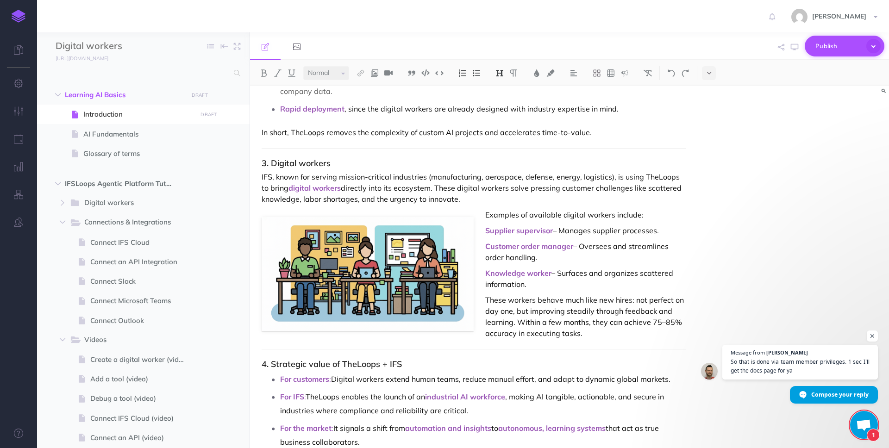
click at [825, 46] on span "Publish" at bounding box center [839, 46] width 46 height 14
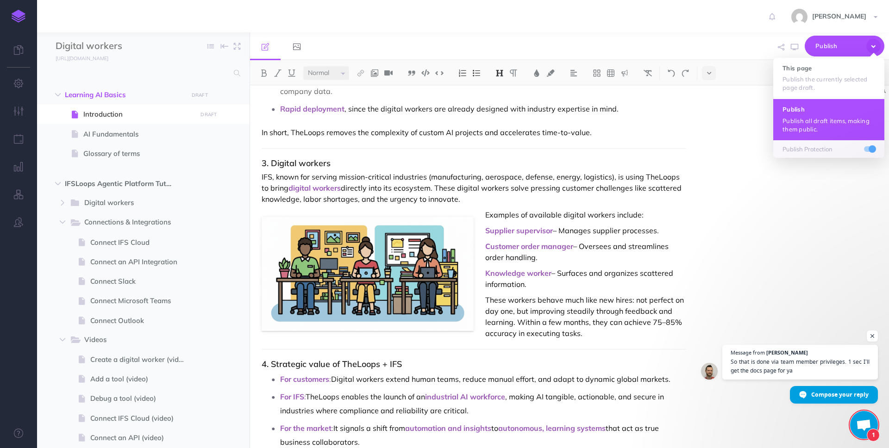
click at [823, 114] on button "Publish Publish all draft items, making them public." at bounding box center [828, 119] width 111 height 41
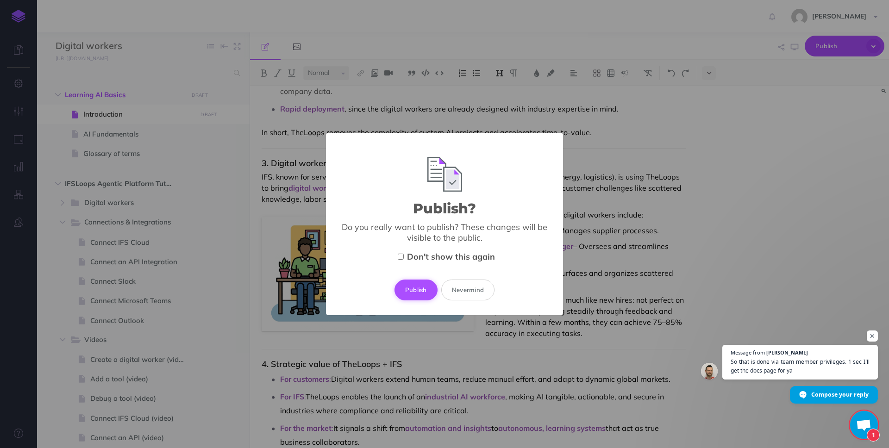
click at [417, 293] on button "Publish" at bounding box center [416, 290] width 43 height 20
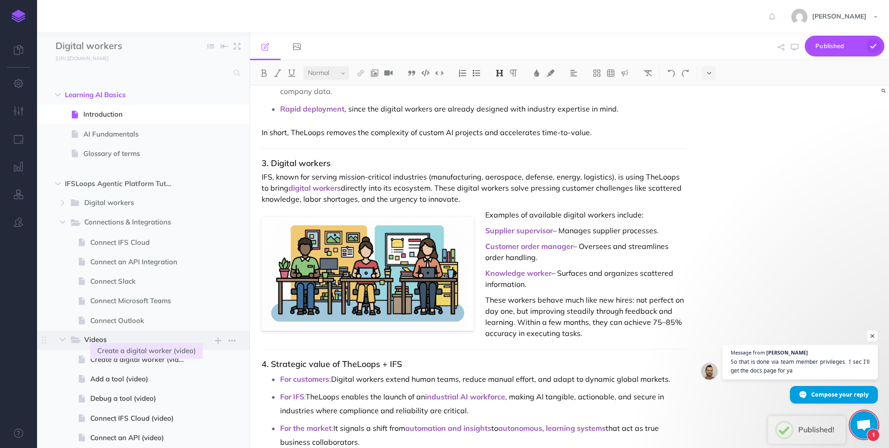
scroll to position [113, 0]
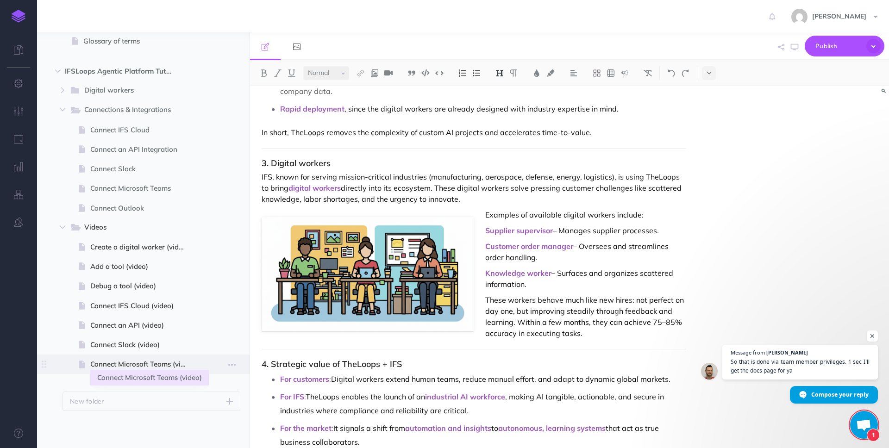
click at [147, 367] on span "Connect Microsoft Teams (video)" at bounding box center [142, 364] width 104 height 11
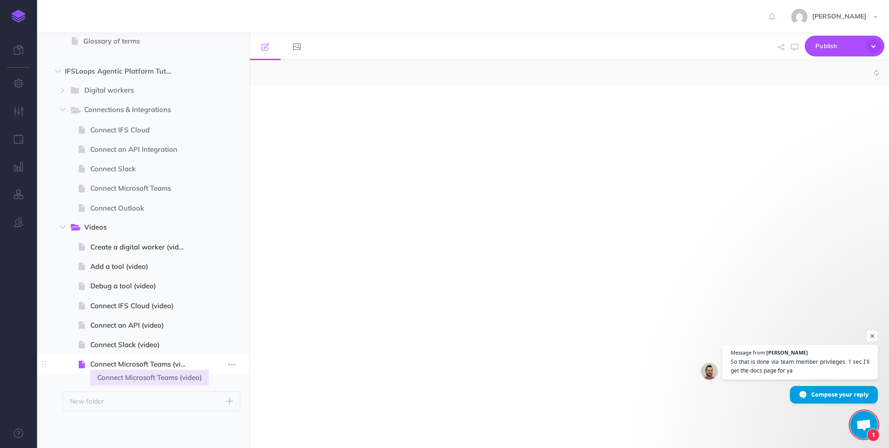
select select "null"
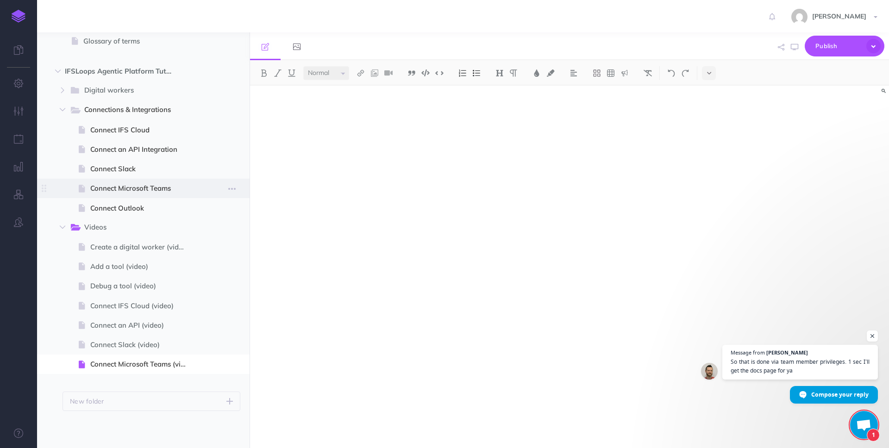
click at [157, 190] on span "Connect Microsoft Teams" at bounding box center [142, 188] width 104 height 11
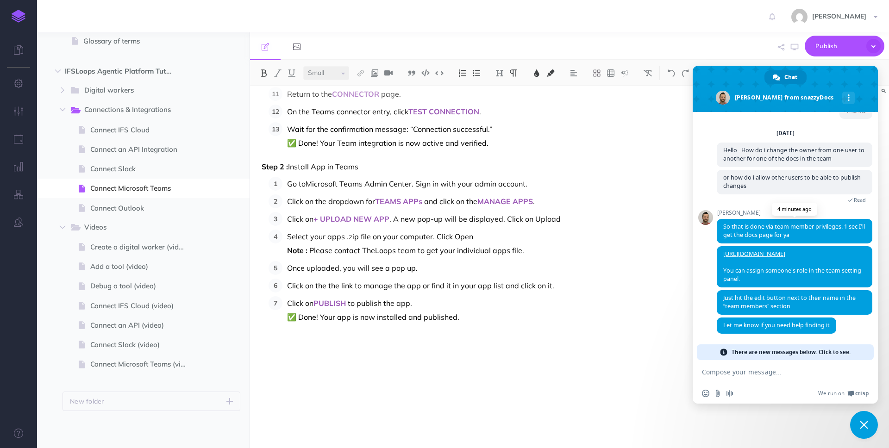
scroll to position [638, 0]
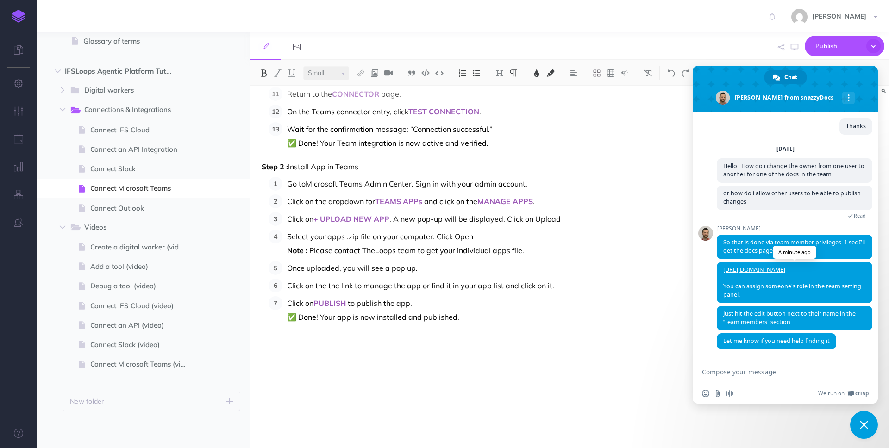
click at [785, 267] on link "[URL][DOMAIN_NAME]" at bounding box center [754, 270] width 62 height 8
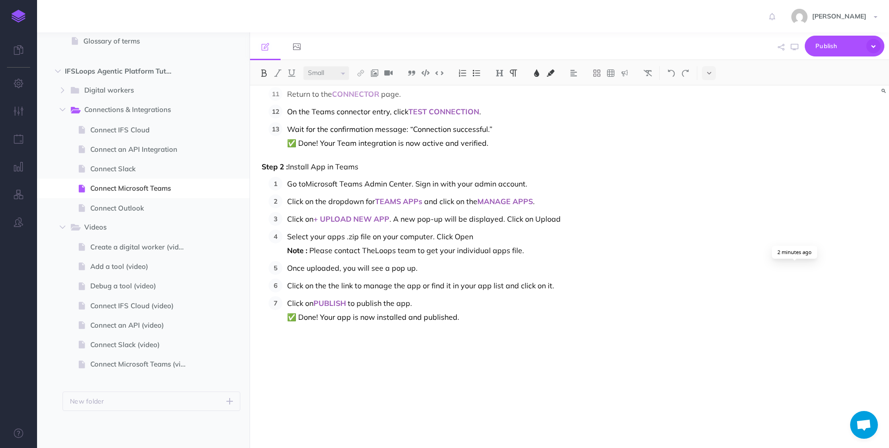
type textarea "Got it Thank you!"
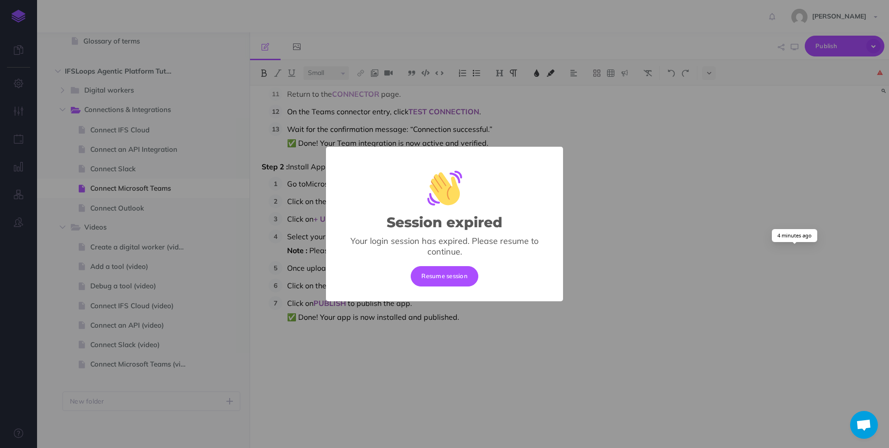
scroll to position [692, 0]
click at [640, 186] on div "Session expired × Your login session has expired. Please resume to continue. Re…" at bounding box center [444, 224] width 889 height 448
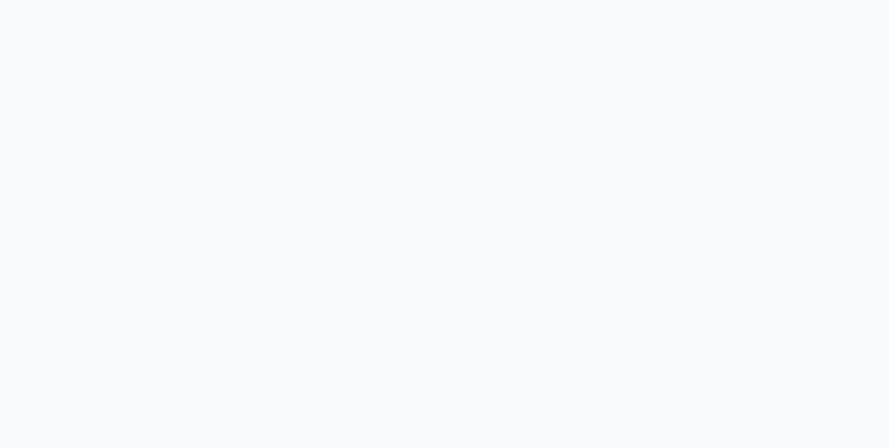
select select "null"
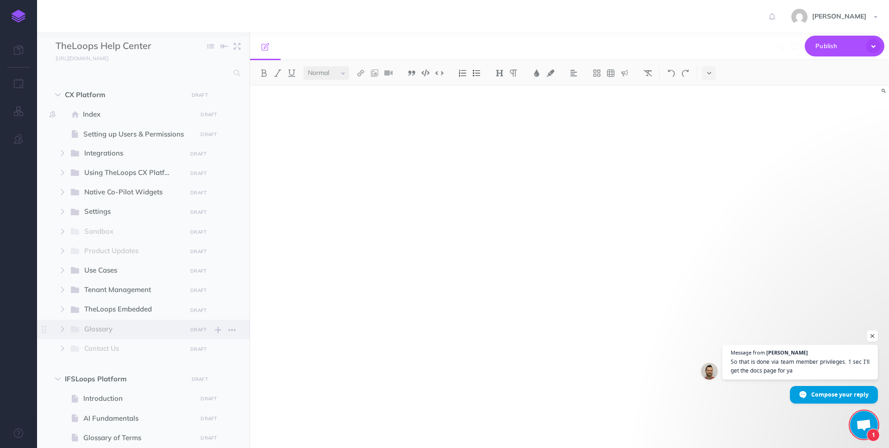
scroll to position [547, 0]
click at [773, 364] on span "So that is done via team member privileges. 1 sec I’ll get the docs page for ya" at bounding box center [800, 367] width 141 height 18
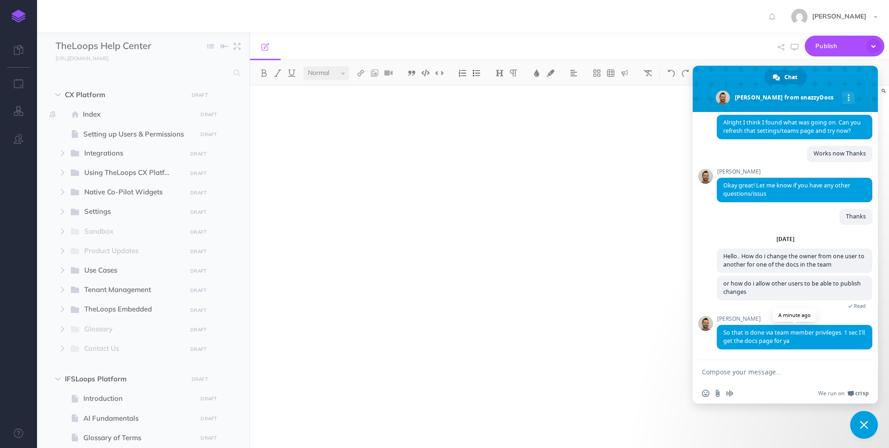
scroll to position [565, 0]
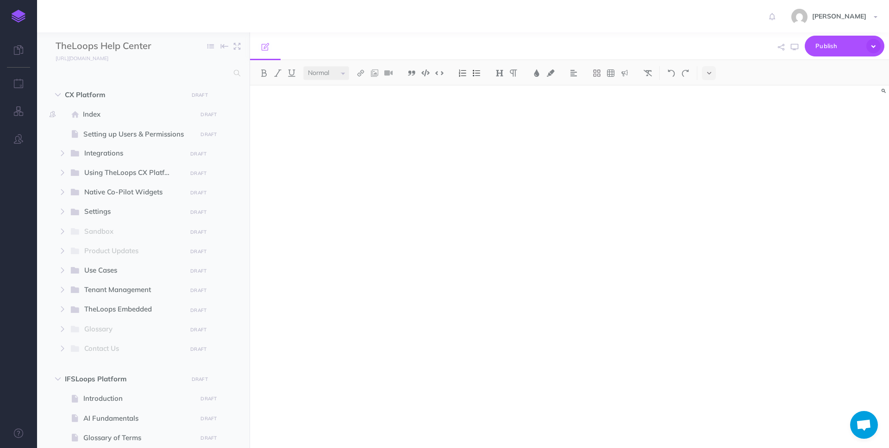
type textarea "Got it Thank you!"
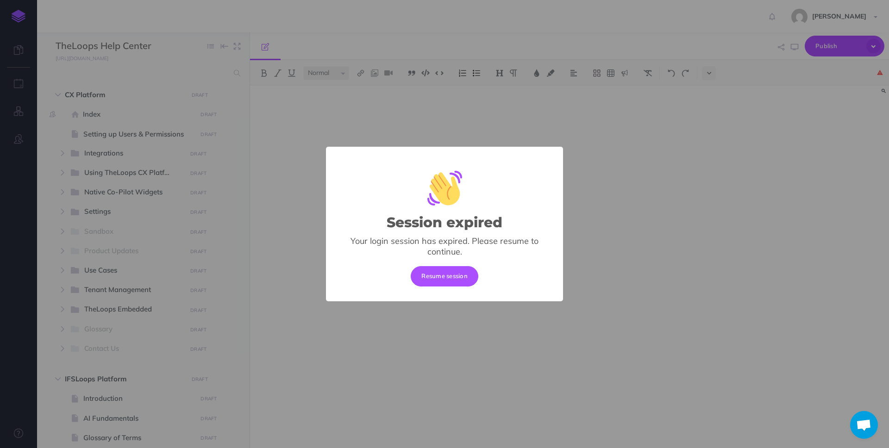
scroll to position [692, 0]
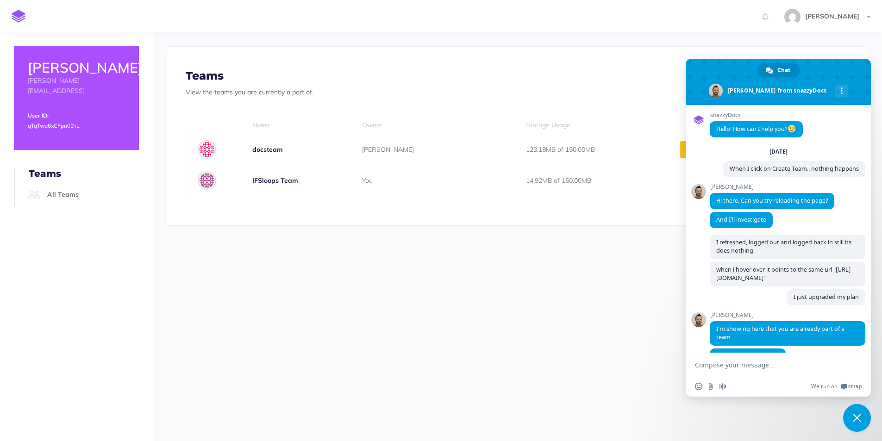
scroll to position [638, 0]
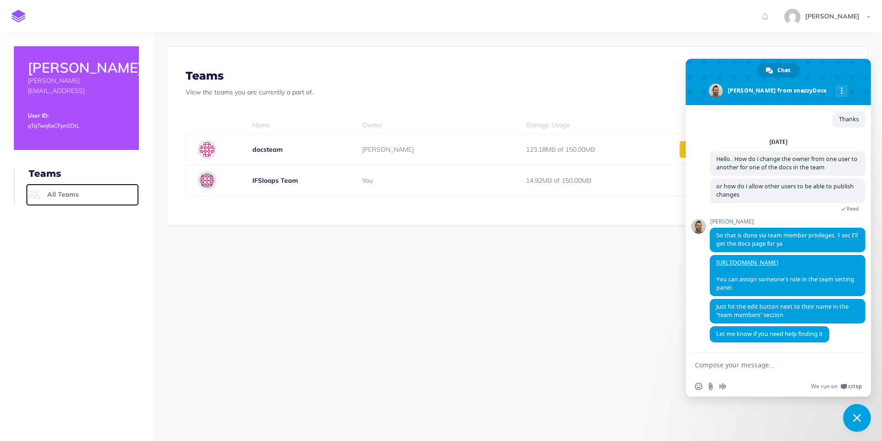
click at [61, 184] on link "All Teams" at bounding box center [82, 195] width 113 height 22
drag, startPoint x: 819, startPoint y: 63, endPoint x: 723, endPoint y: 66, distance: 96.4
click at [722, 67] on span at bounding box center [778, 82] width 185 height 46
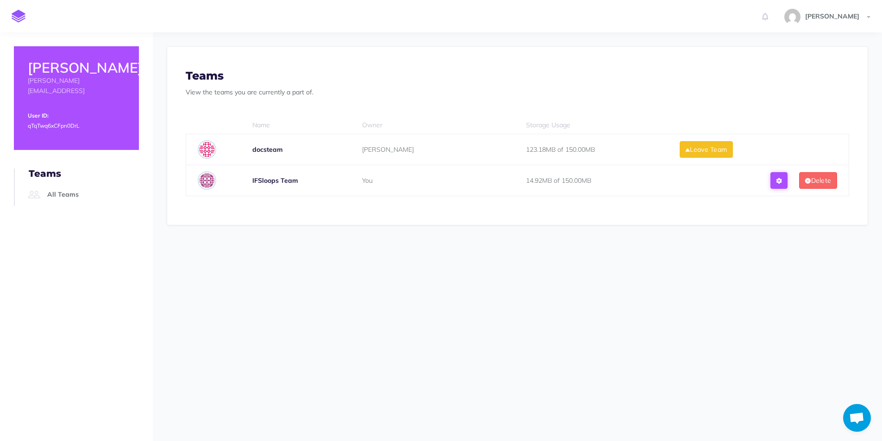
click at [782, 179] on icon at bounding box center [779, 181] width 5 height 6
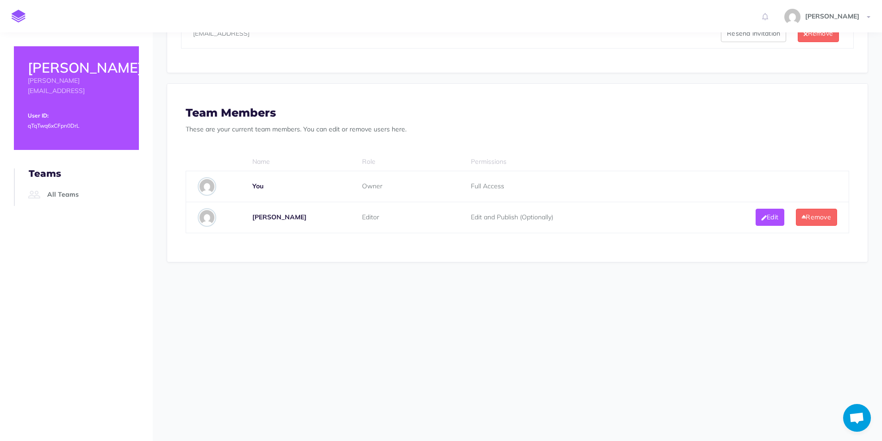
scroll to position [519, 0]
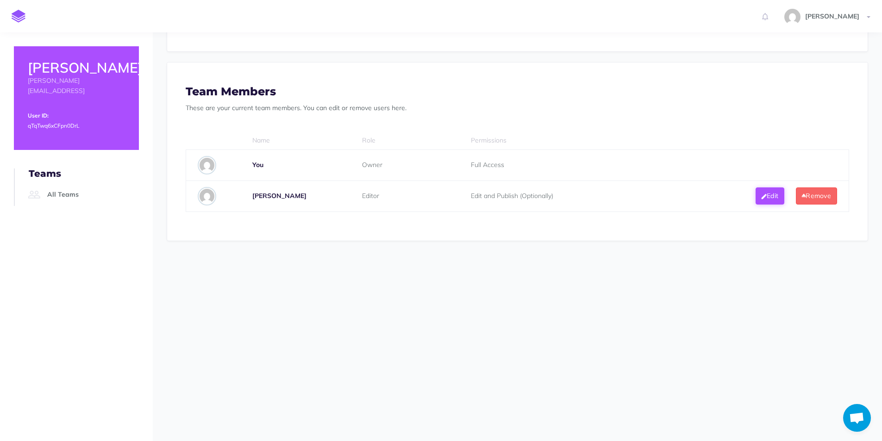
click at [771, 194] on button "Edit" at bounding box center [770, 196] width 29 height 17
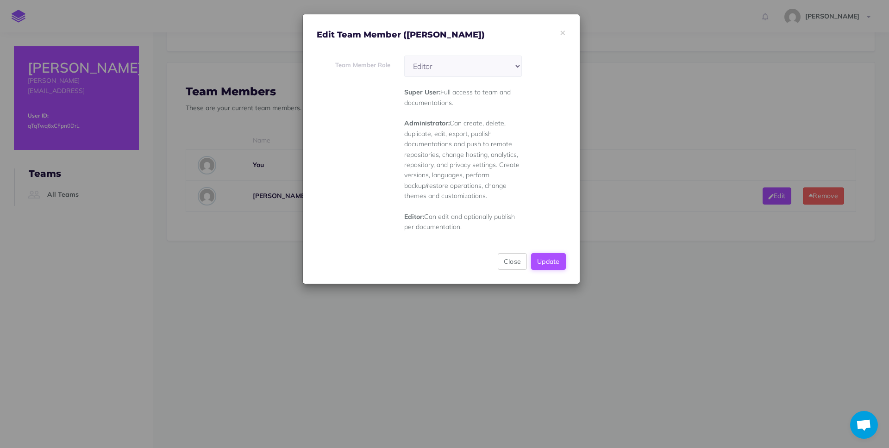
click at [559, 259] on button "Update" at bounding box center [548, 261] width 35 height 17
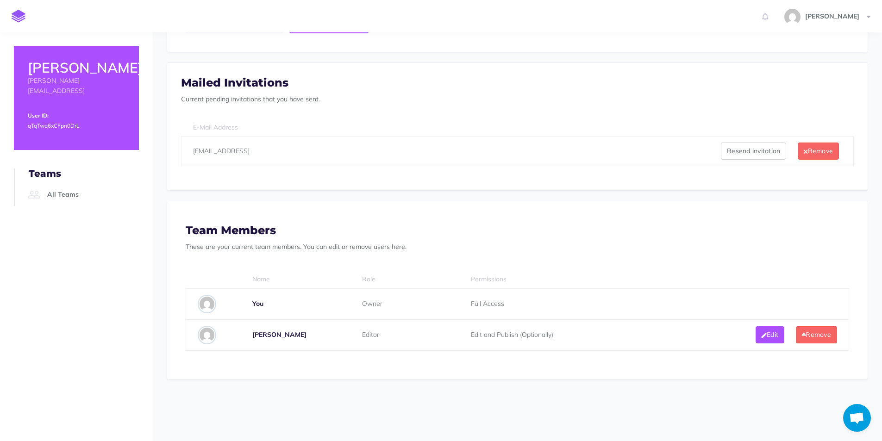
scroll to position [358, 0]
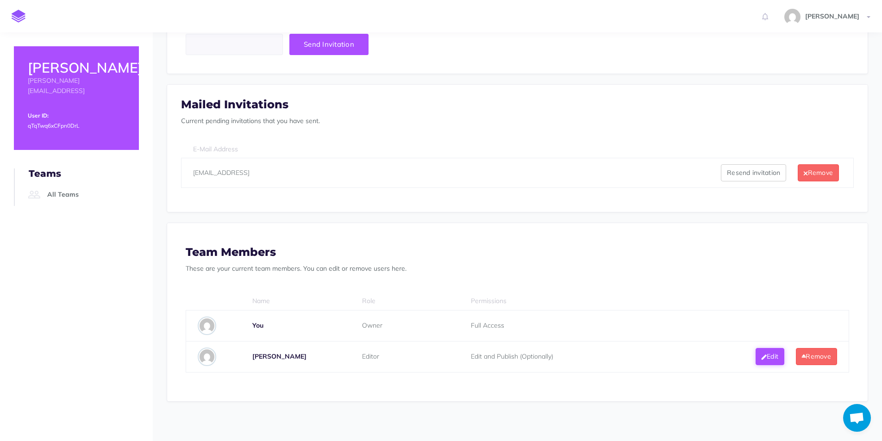
click at [770, 356] on button "Edit" at bounding box center [770, 356] width 29 height 17
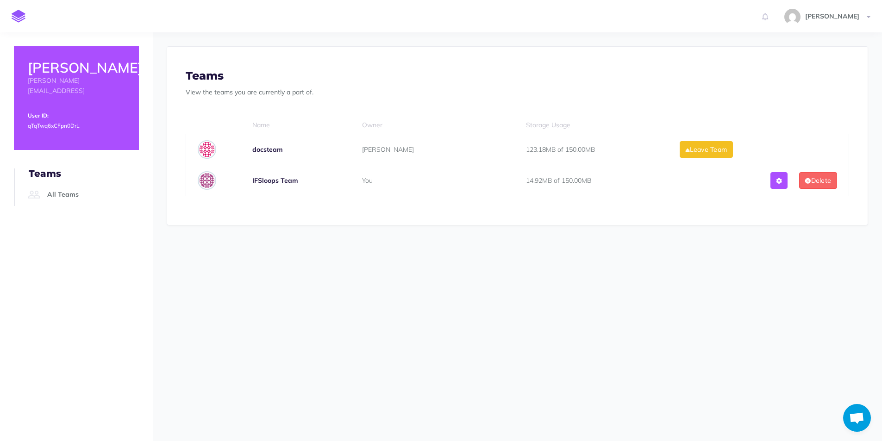
scroll to position [638, 0]
click at [576, 151] on div "123.18MB of 150.00MB" at bounding box center [596, 149] width 140 height 17
click at [850, 13] on span "[PERSON_NAME]" at bounding box center [832, 16] width 63 height 8
click at [592, 341] on div "Profile Settings Here you can change your profile photo, account name and email…" at bounding box center [517, 236] width 729 height 409
click at [852, 417] on span "Open chat" at bounding box center [856, 419] width 15 height 13
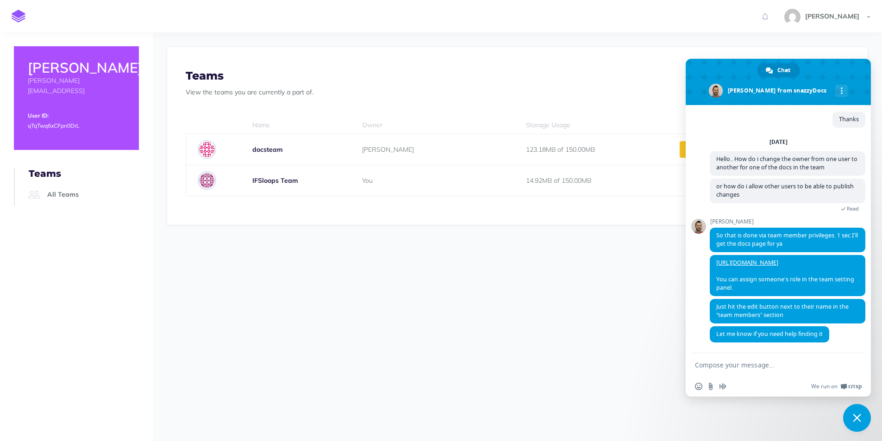
click at [750, 368] on textarea "Compose your message..." at bounding box center [768, 365] width 146 height 8
type textarea "Got it Thank you!"
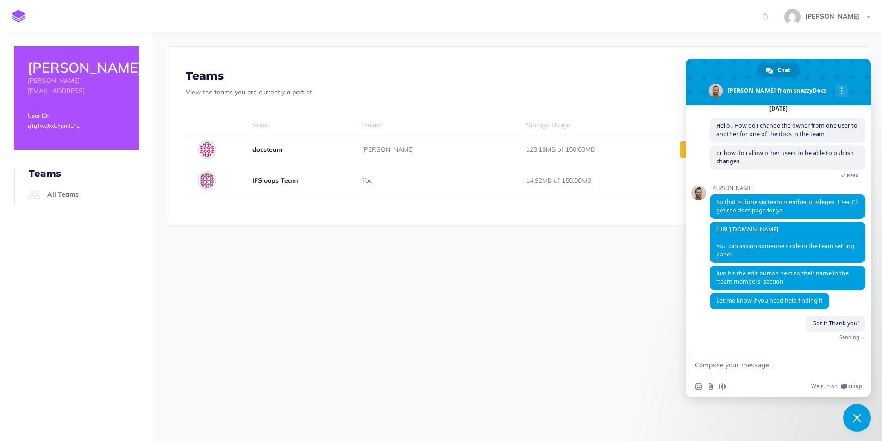
scroll to position [660, 0]
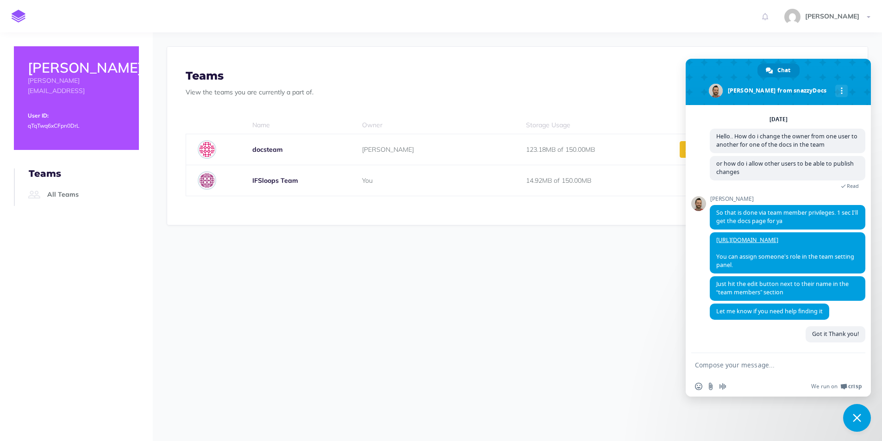
click at [520, 358] on div "Profile Settings Here you can change your profile photo, account name and email…" at bounding box center [517, 236] width 729 height 409
click at [576, 152] on div "123.18MB of 150.00MB" at bounding box center [596, 149] width 140 height 17
click at [260, 149] on b "docsteam" at bounding box center [267, 149] width 31 height 8
click at [201, 145] on img at bounding box center [207, 149] width 19 height 19
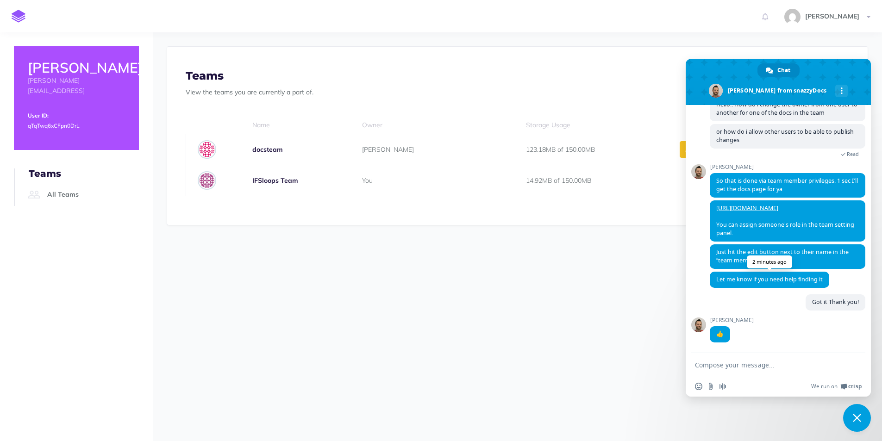
scroll to position [692, 0]
click at [854, 421] on span "Close chat" at bounding box center [857, 418] width 8 height 8
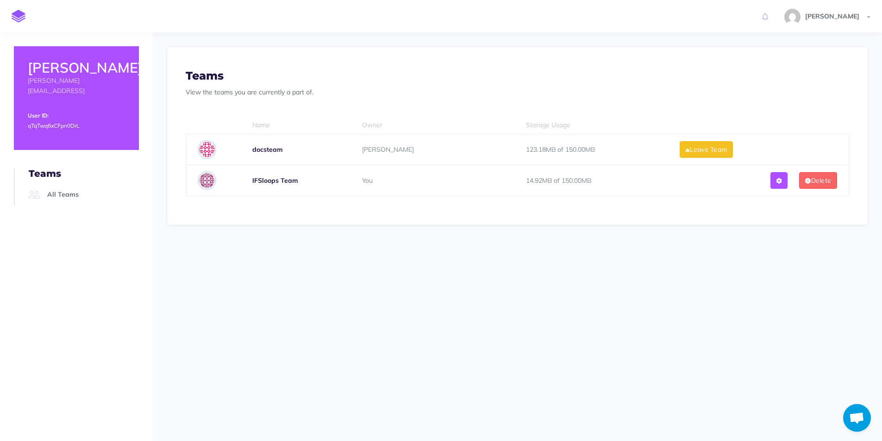
click at [577, 148] on div "123.18MB of 150.00MB" at bounding box center [596, 149] width 140 height 17
click at [768, 148] on td at bounding box center [760, 149] width 55 height 31
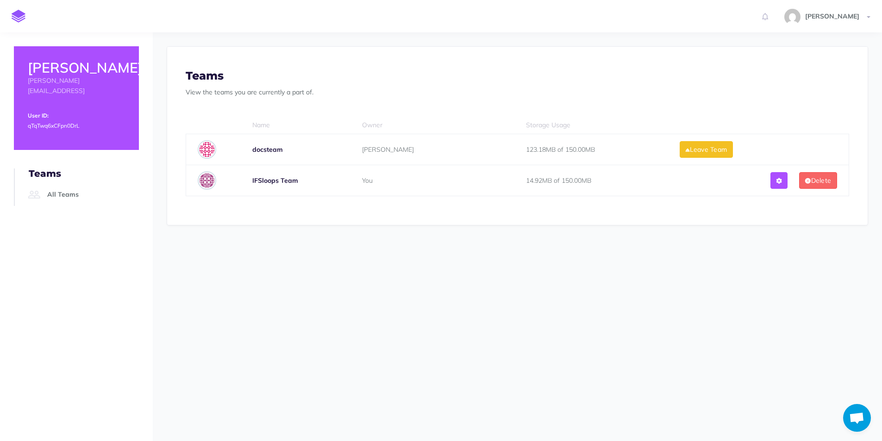
click at [211, 147] on img at bounding box center [207, 149] width 19 height 19
click at [842, 15] on span "[PERSON_NAME]" at bounding box center [832, 16] width 63 height 8
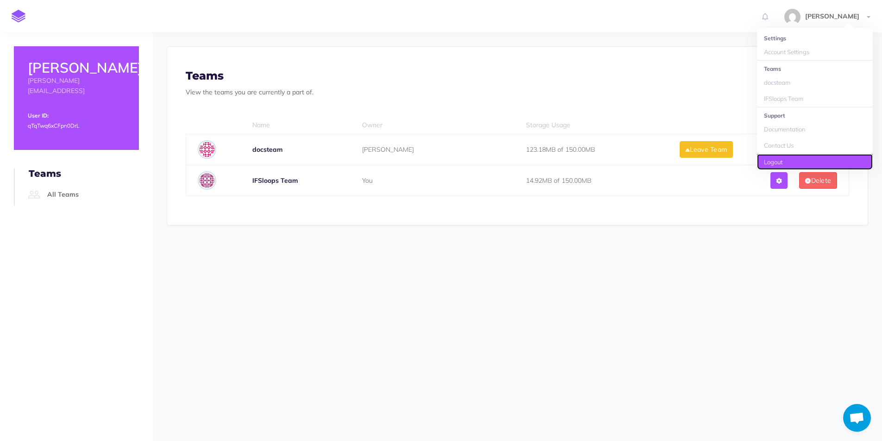
click at [775, 156] on link "Logout" at bounding box center [815, 162] width 116 height 16
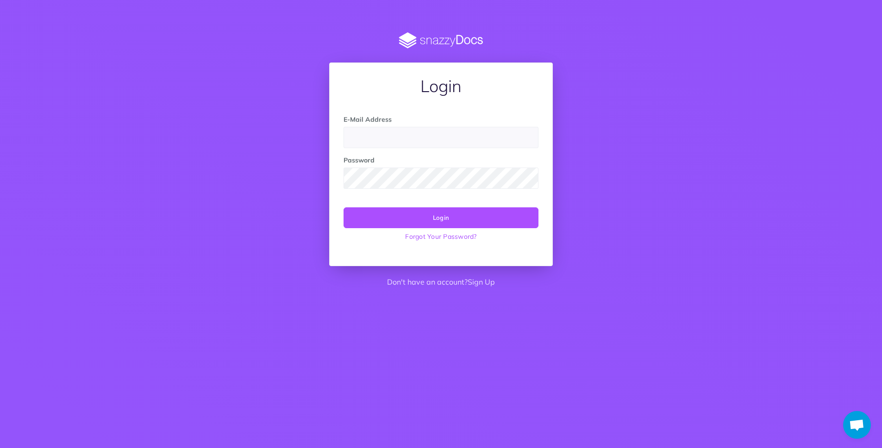
scroll to position [692, 0]
type input "[EMAIL_ADDRESS]"
click at [462, 215] on button "Login" at bounding box center [441, 217] width 195 height 20
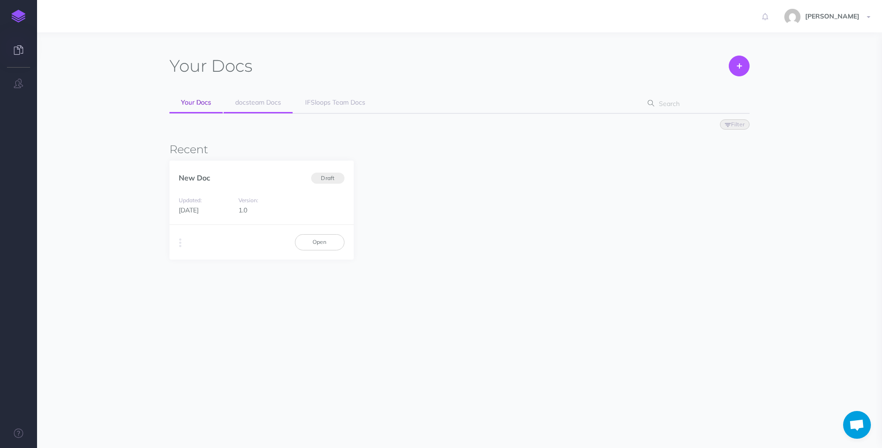
scroll to position [692, 0]
click at [251, 107] on link "docsteam Docs" at bounding box center [258, 103] width 69 height 21
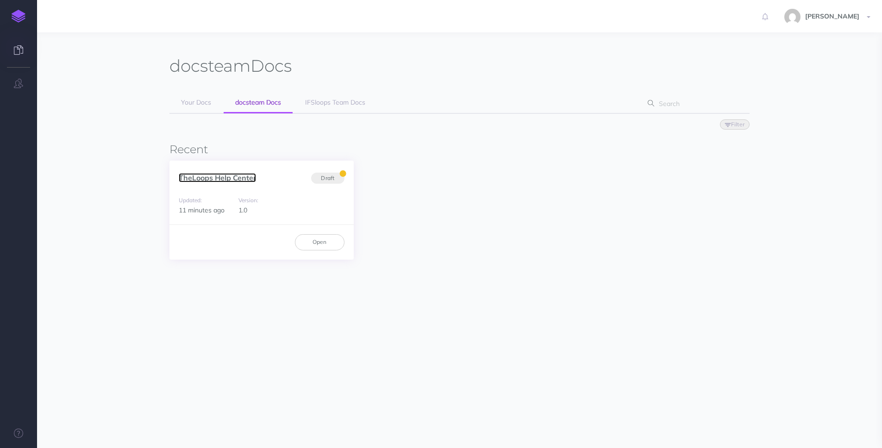
click at [201, 181] on link "TheLoops Help Center" at bounding box center [217, 177] width 77 height 9
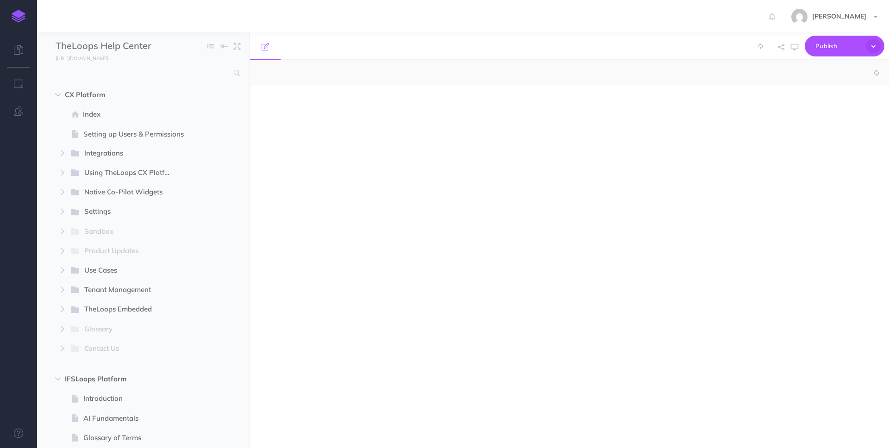
select select "null"
click at [874, 45] on icon "button" at bounding box center [874, 46] width 14 height 14
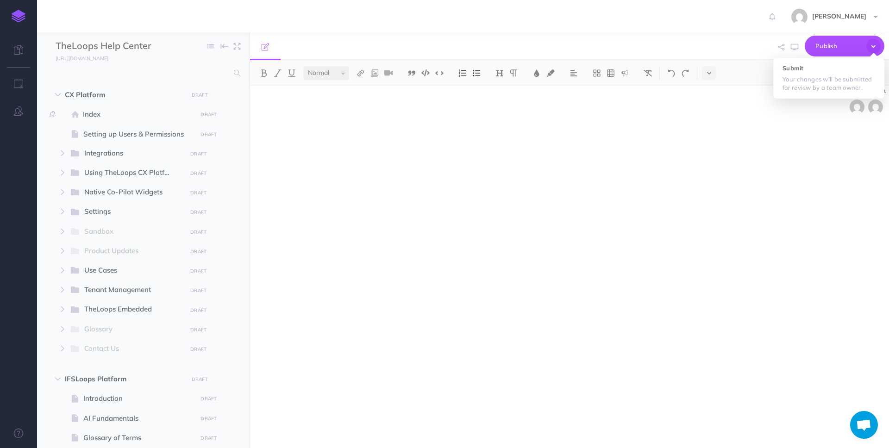
click at [683, 42] on div "Publish Submit Your changes will be submitted for review by a team owner." at bounding box center [673, 46] width 421 height 28
click at [867, 17] on span "[PERSON_NAME]" at bounding box center [839, 16] width 63 height 8
click at [645, 24] on div "[PERSON_NAME] Settings Account Settings Teams Create Team docsteam IFSloops Tea…" at bounding box center [444, 16] width 875 height 32
click at [17, 115] on icon "button" at bounding box center [18, 111] width 9 height 9
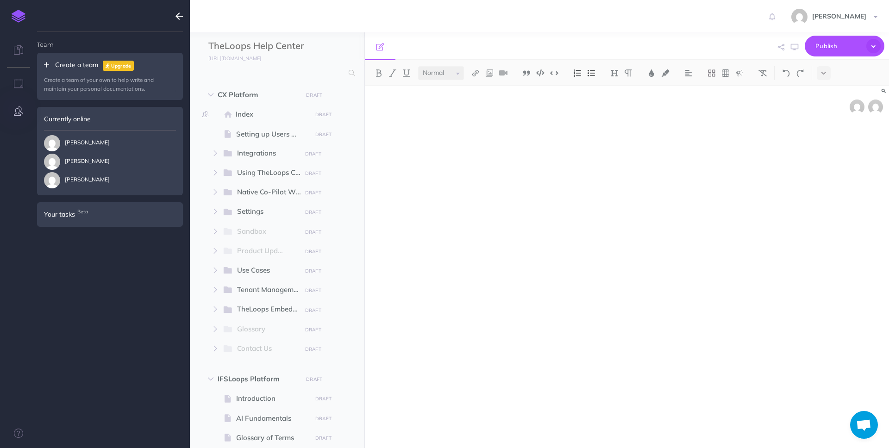
click at [91, 158] on span "[PERSON_NAME]" at bounding box center [77, 162] width 66 height 16
click at [87, 131] on div "[PERSON_NAME] [PERSON_NAME] [PERSON_NAME]" at bounding box center [110, 159] width 132 height 58
click at [80, 117] on div "Currently online" at bounding box center [110, 119] width 146 height 24
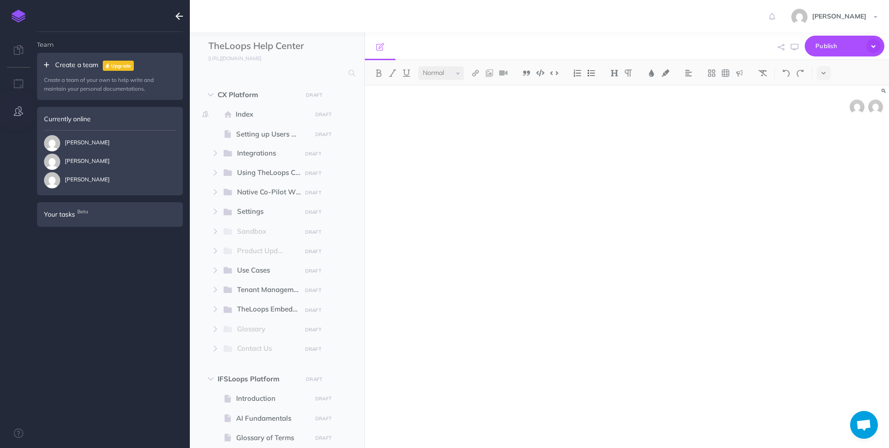
click at [80, 151] on div "[PERSON_NAME]" at bounding box center [110, 160] width 132 height 19
click at [65, 214] on span "Your tasks Beta" at bounding box center [59, 214] width 31 height 10
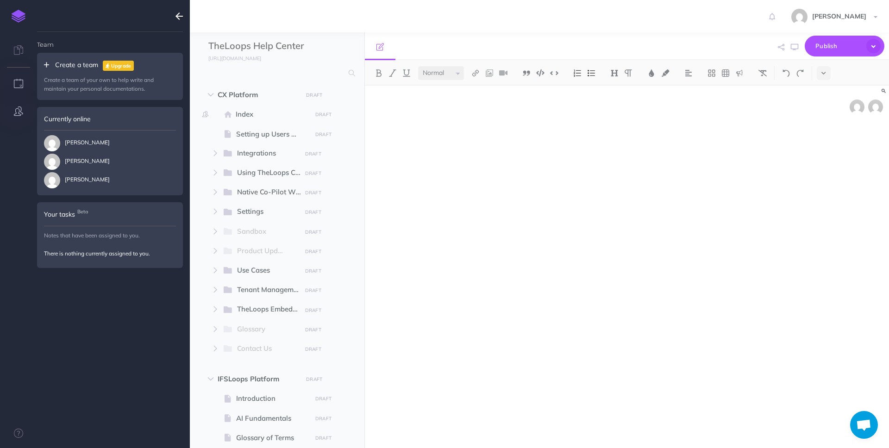
click at [19, 90] on button "button" at bounding box center [18, 84] width 37 height 28
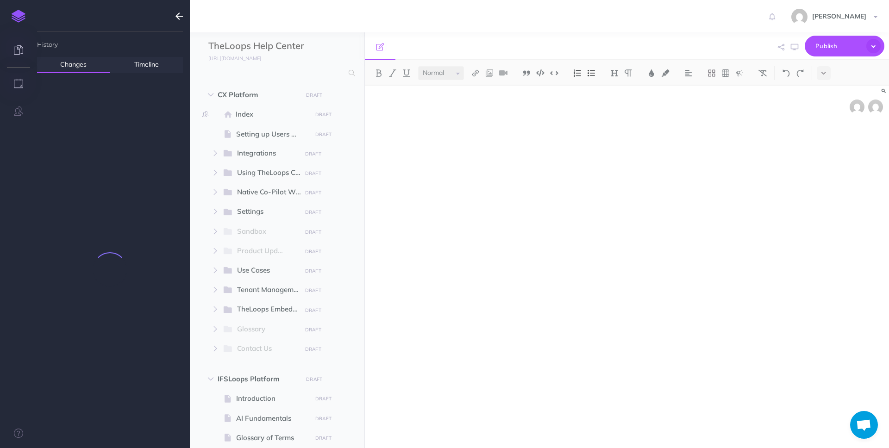
click at [19, 50] on icon at bounding box center [18, 49] width 9 height 9
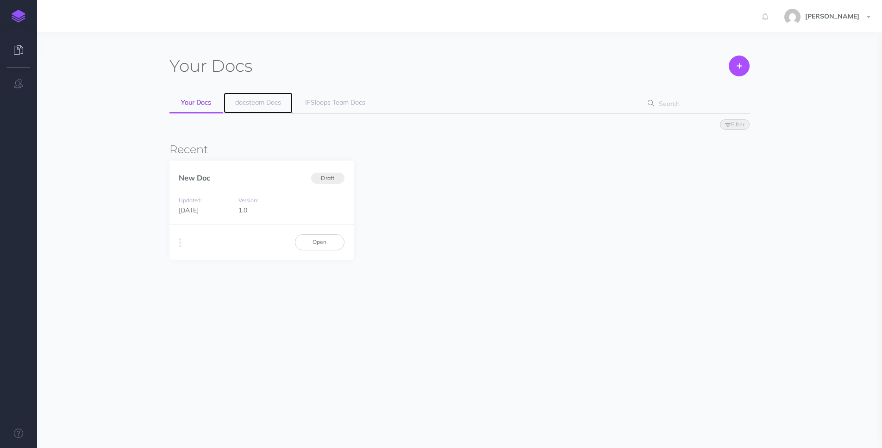
click at [243, 97] on link "docsteam Docs" at bounding box center [258, 103] width 69 height 21
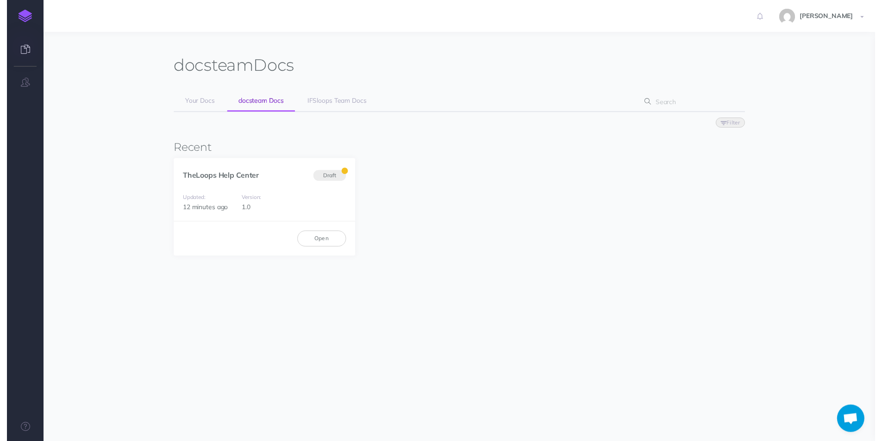
scroll to position [692, 0]
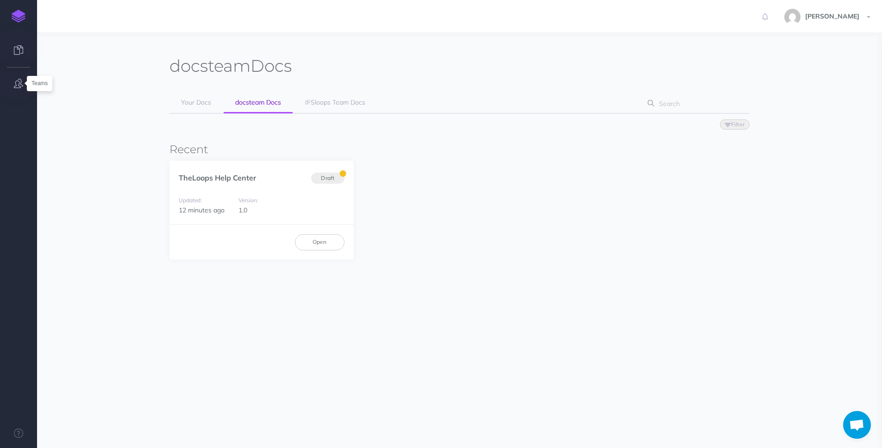
click at [19, 83] on icon "button" at bounding box center [18, 83] width 9 height 9
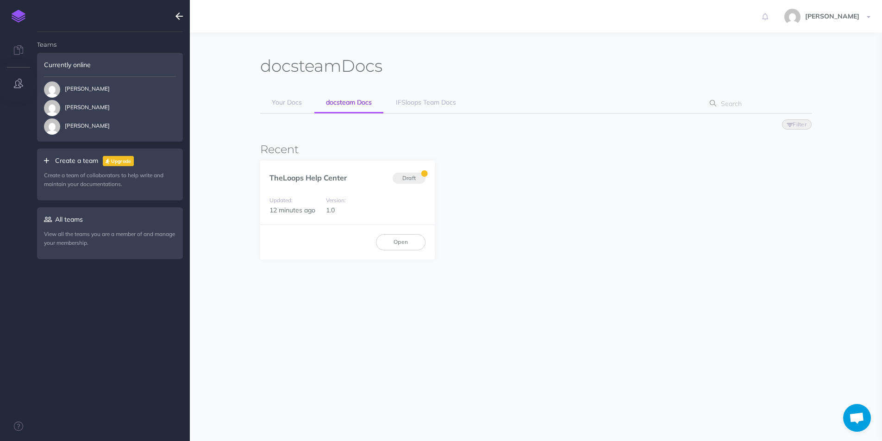
click at [84, 63] on div "Currently online" at bounding box center [110, 65] width 146 height 24
click at [85, 112] on span "[PERSON_NAME]" at bounding box center [77, 108] width 66 height 16
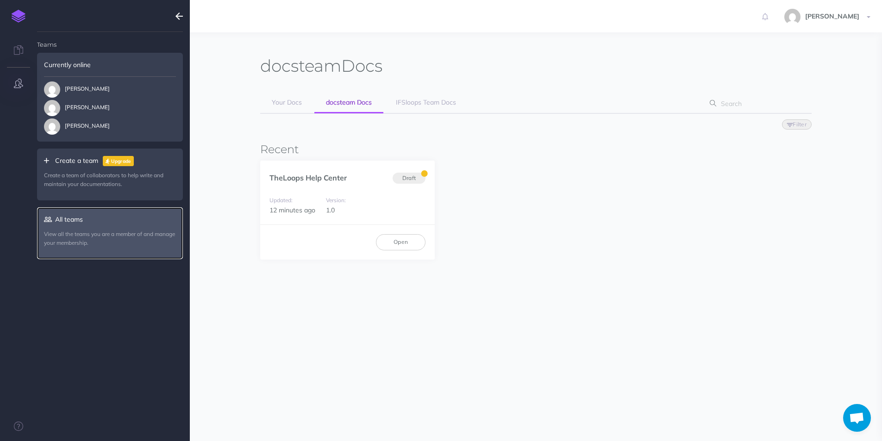
click at [63, 232] on p "View all the teams you are a member of and manage your membership." at bounding box center [110, 239] width 132 height 18
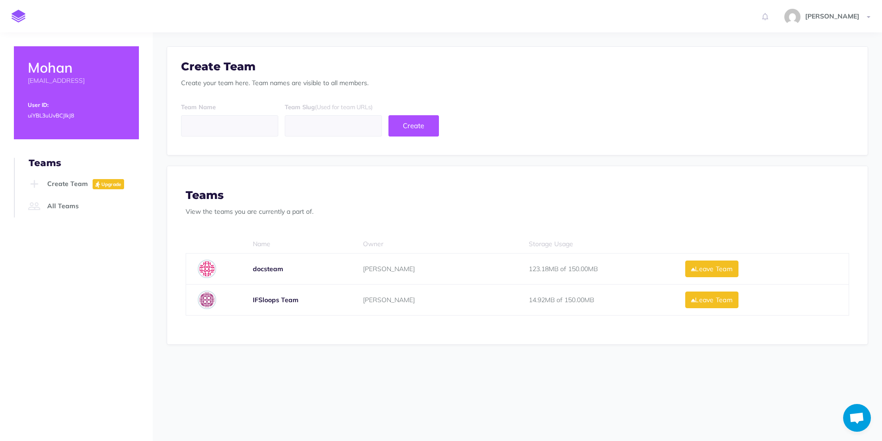
scroll to position [692, 0]
click at [559, 265] on div "123.18MB of 150.00MB" at bounding box center [600, 269] width 143 height 17
click at [268, 301] on b "IFSloops Team" at bounding box center [276, 300] width 46 height 8
click at [207, 298] on img at bounding box center [207, 300] width 19 height 19
click at [208, 271] on img at bounding box center [207, 269] width 19 height 19
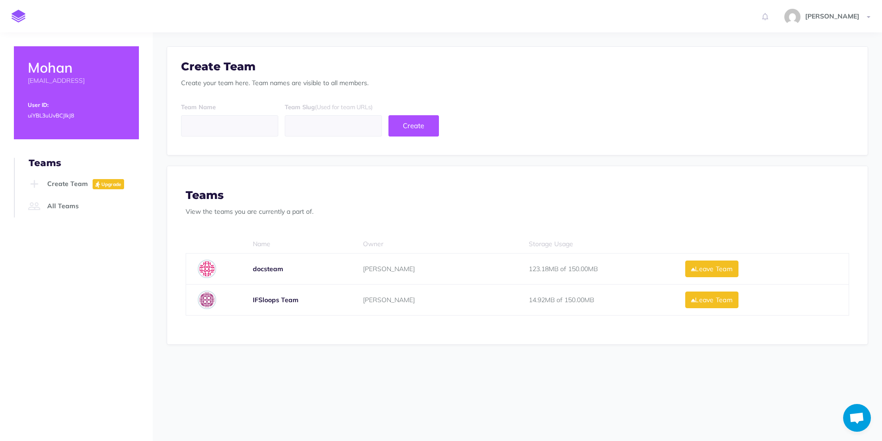
click at [208, 271] on img at bounding box center [207, 269] width 19 height 19
click at [559, 267] on div "123.18MB of 150.00MB" at bounding box center [600, 269] width 143 height 17
click at [65, 205] on link "All Teams" at bounding box center [82, 206] width 113 height 22
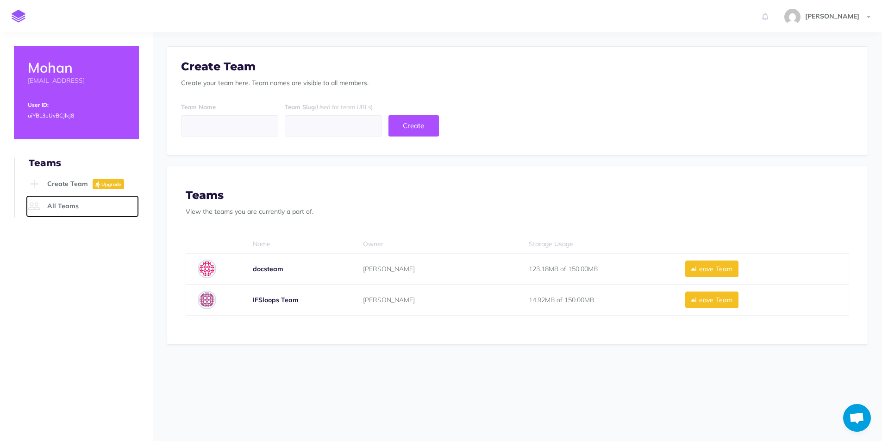
click at [65, 205] on link "All Teams" at bounding box center [82, 206] width 113 height 22
click at [206, 297] on img at bounding box center [207, 300] width 19 height 19
click at [259, 301] on b "IFSloops Team" at bounding box center [276, 300] width 46 height 8
click at [854, 14] on span "[PERSON_NAME]" at bounding box center [832, 16] width 63 height 8
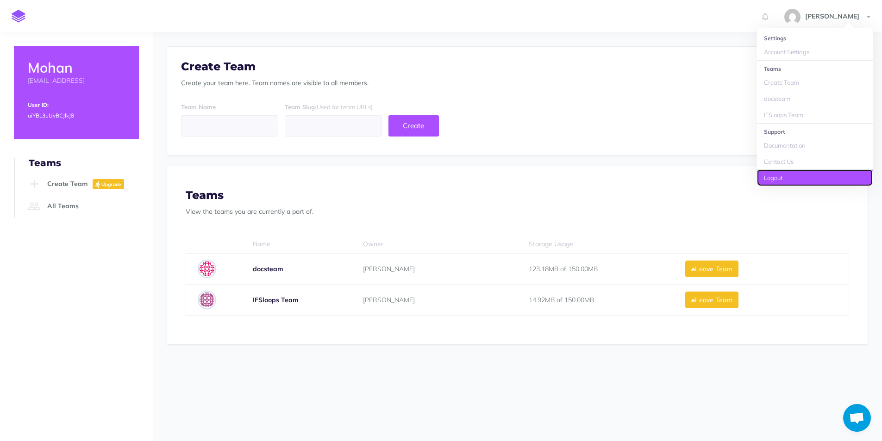
click at [804, 176] on link "Logout" at bounding box center [815, 178] width 116 height 16
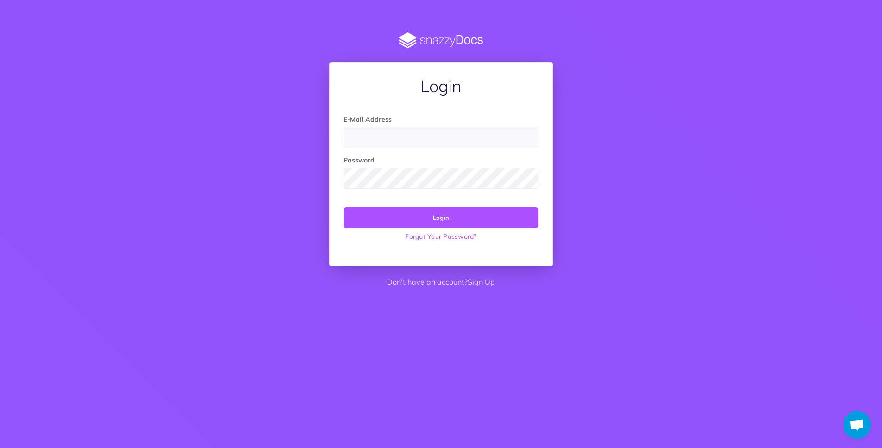
scroll to position [692, 0]
type input "[PERSON_NAME][EMAIL_ADDRESS]"
click at [447, 215] on button "Login" at bounding box center [441, 217] width 195 height 20
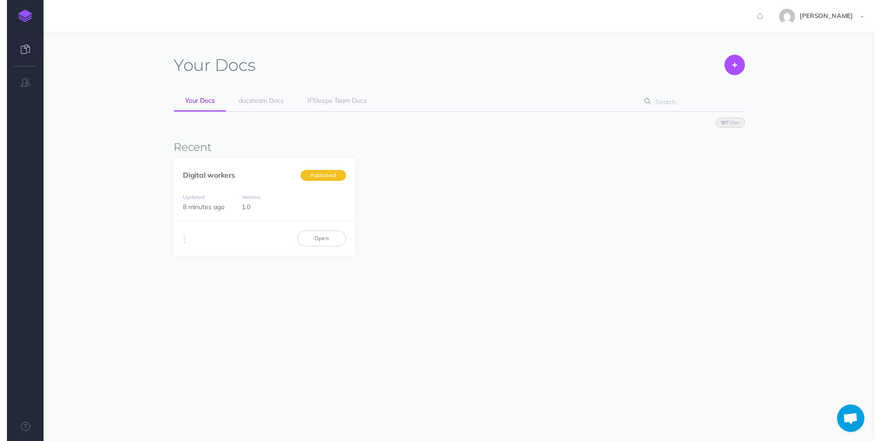
scroll to position [692, 0]
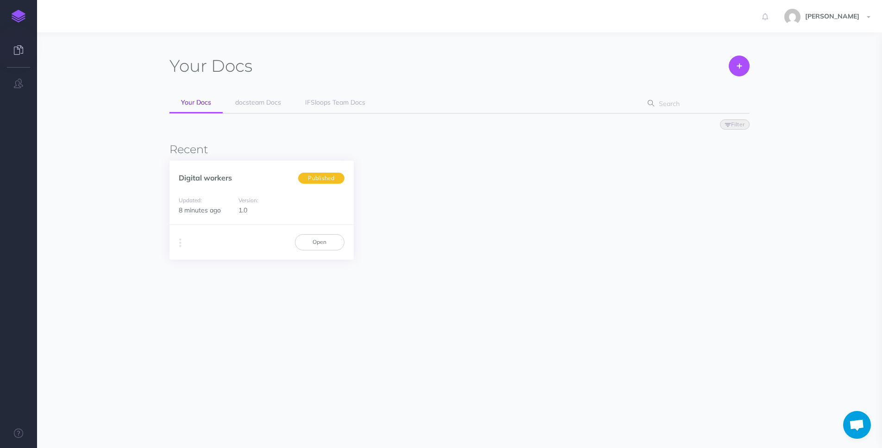
click at [265, 188] on div "Updated: 8 minutes ago Version: 1.0" at bounding box center [262, 205] width 184 height 39
click at [20, 89] on button "button" at bounding box center [18, 84] width 37 height 28
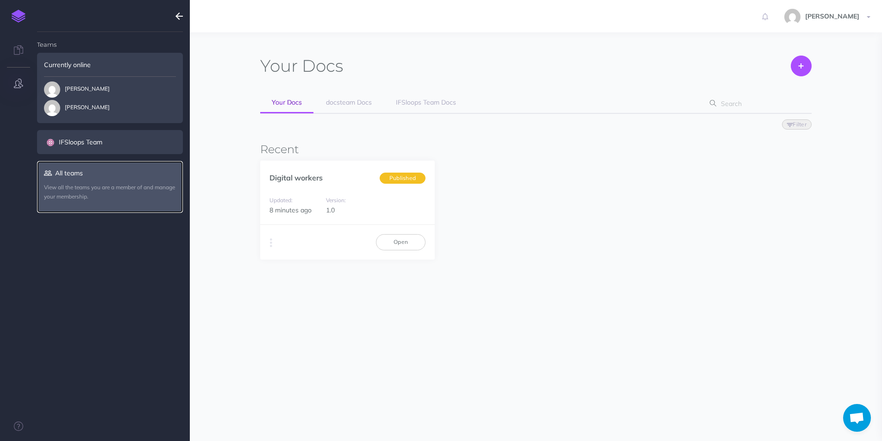
click at [78, 195] on p "View all the teams you are a member of and manage your membership." at bounding box center [110, 192] width 132 height 18
click at [104, 193] on p "View all the teams you are a member of and manage your membership." at bounding box center [110, 192] width 132 height 18
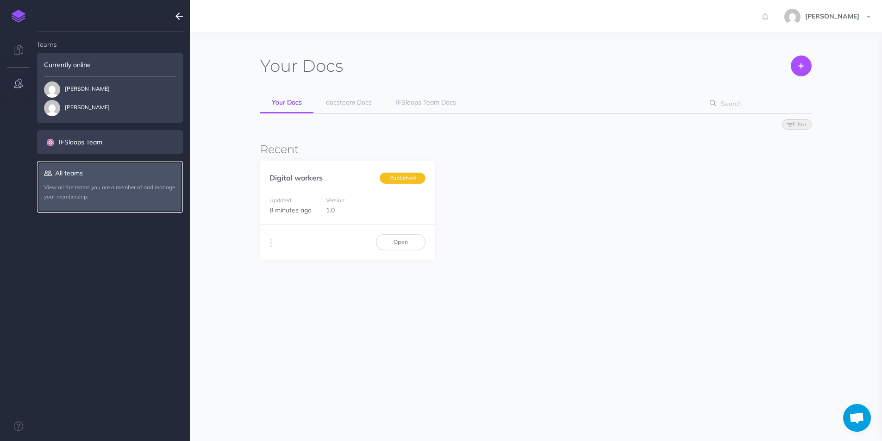
click at [104, 193] on p "View all the teams you are a member of and manage your membership." at bounding box center [110, 192] width 132 height 18
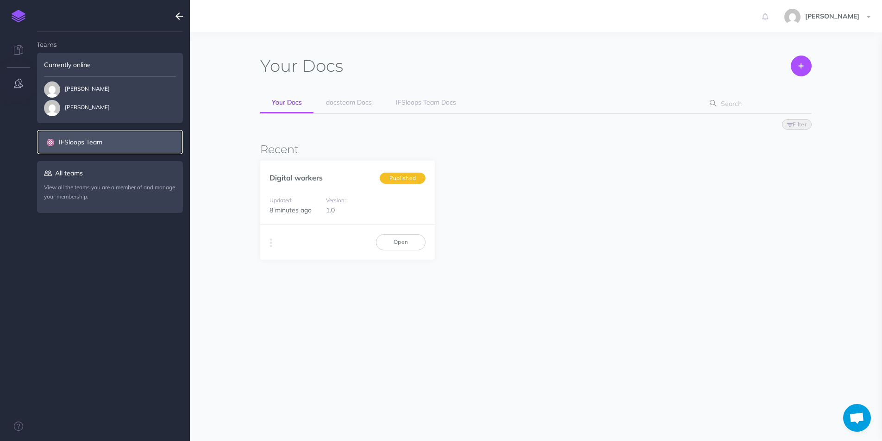
click at [91, 137] on link "IFSloops Team" at bounding box center [110, 142] width 146 height 24
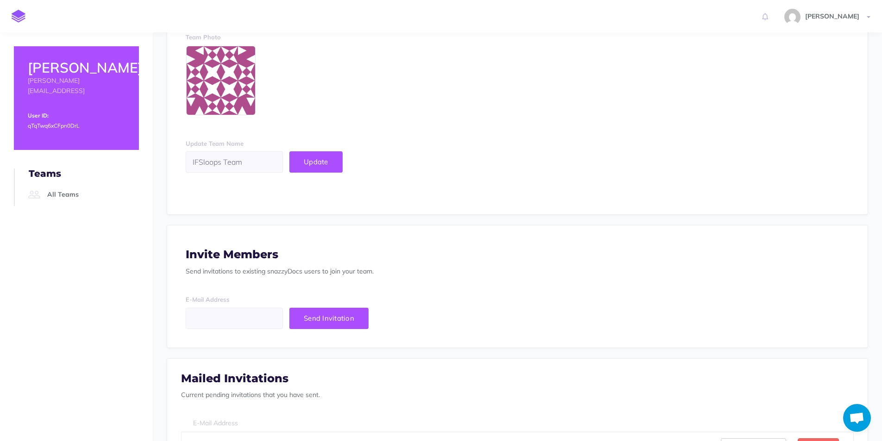
scroll to position [430, 0]
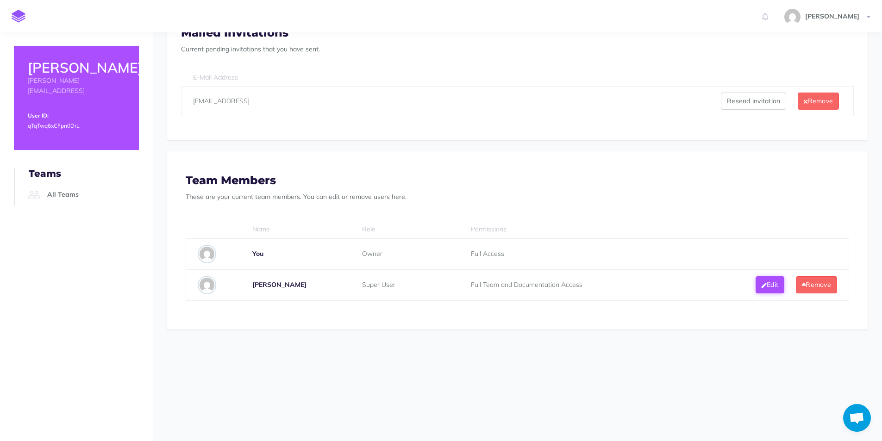
click at [775, 284] on button "Edit" at bounding box center [770, 284] width 29 height 17
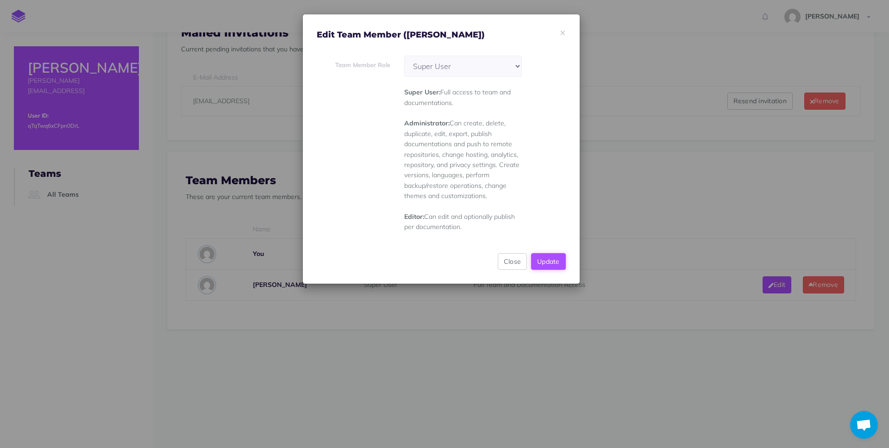
click at [542, 263] on button "Update" at bounding box center [548, 261] width 35 height 17
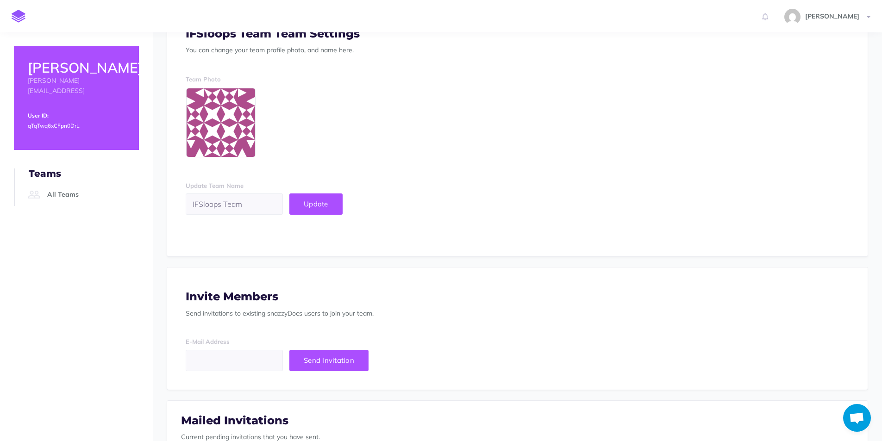
scroll to position [533, 0]
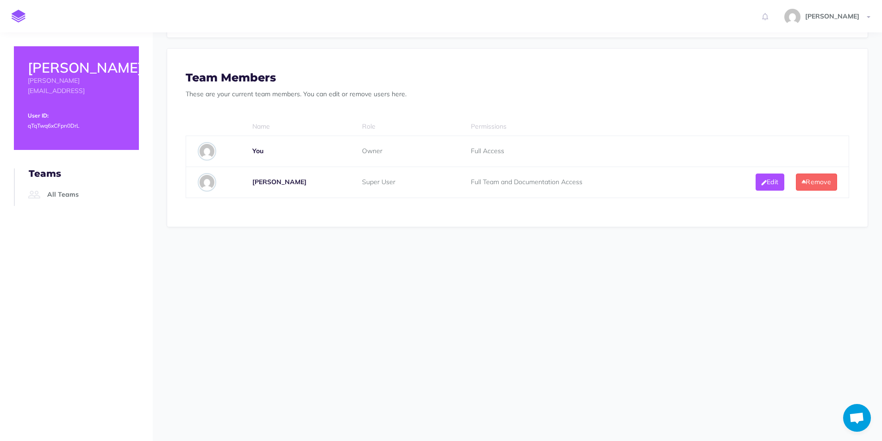
click at [553, 320] on section at bounding box center [517, 292] width 729 height 109
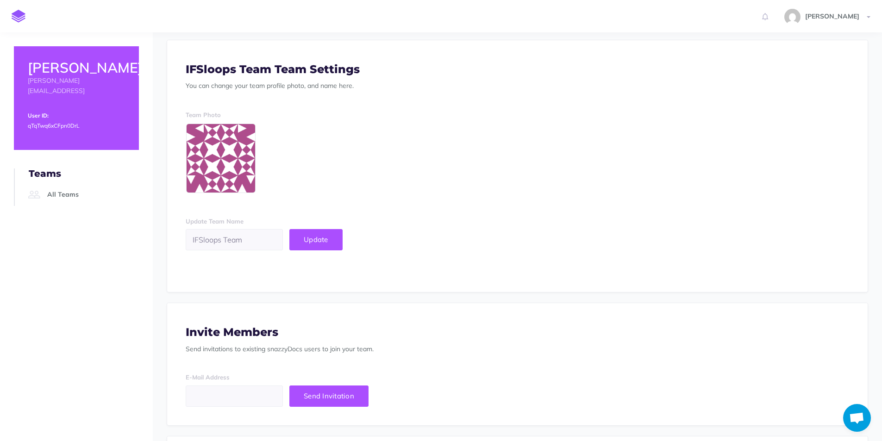
scroll to position [0, 0]
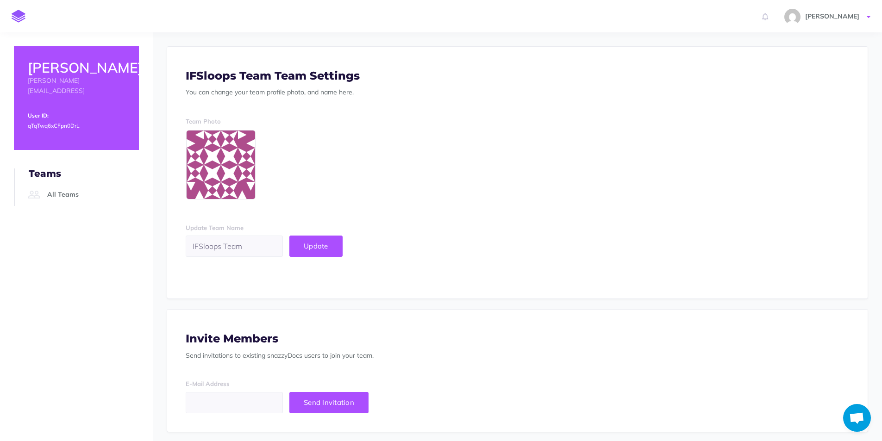
click at [843, 17] on span "[PERSON_NAME]" at bounding box center [832, 16] width 63 height 8
click at [785, 165] on link "Logout" at bounding box center [815, 162] width 116 height 16
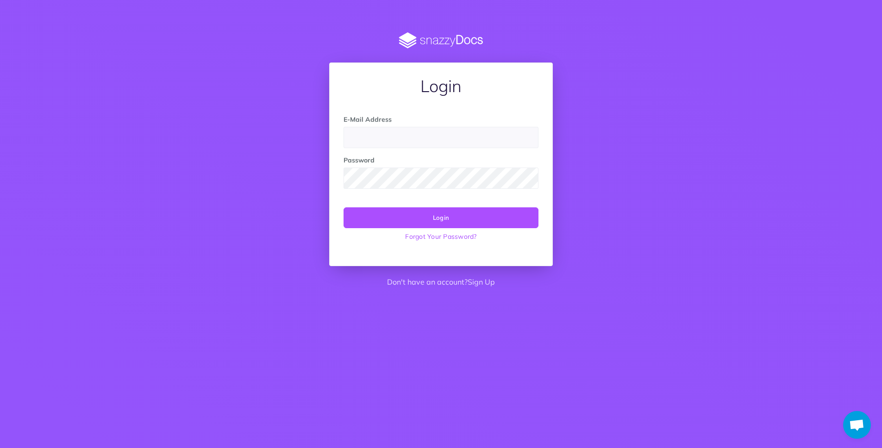
scroll to position [692, 0]
type input "[EMAIL_ADDRESS]"
click at [446, 223] on button "Login" at bounding box center [441, 217] width 195 height 20
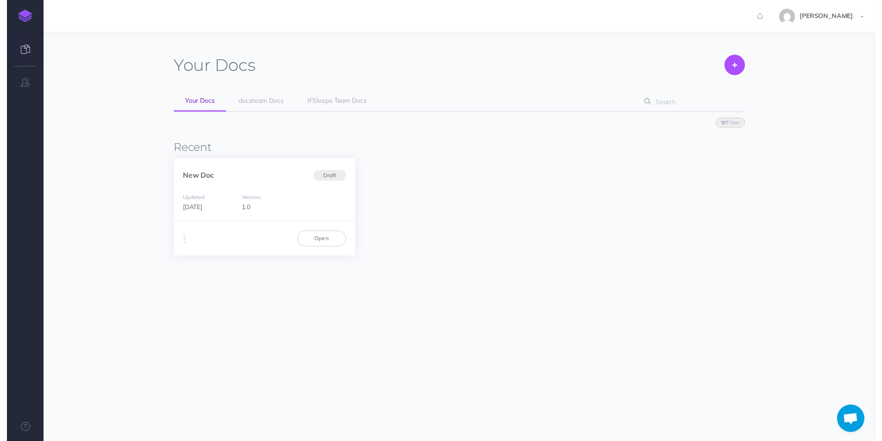
scroll to position [692, 0]
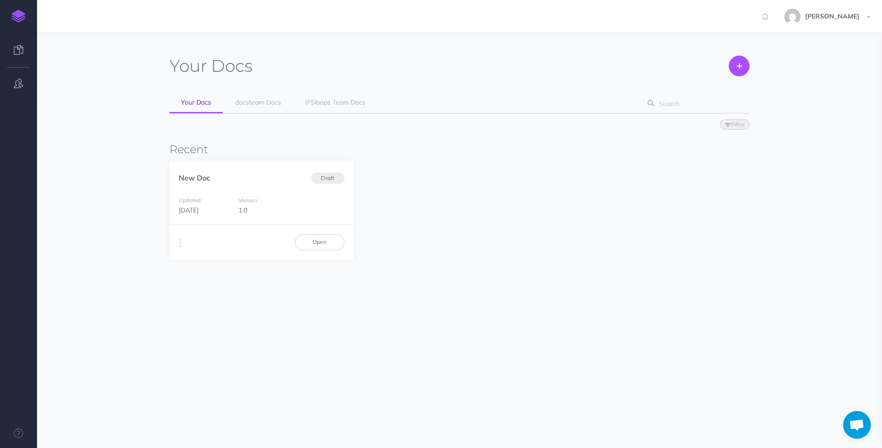
click at [17, 82] on icon "button" at bounding box center [18, 83] width 9 height 9
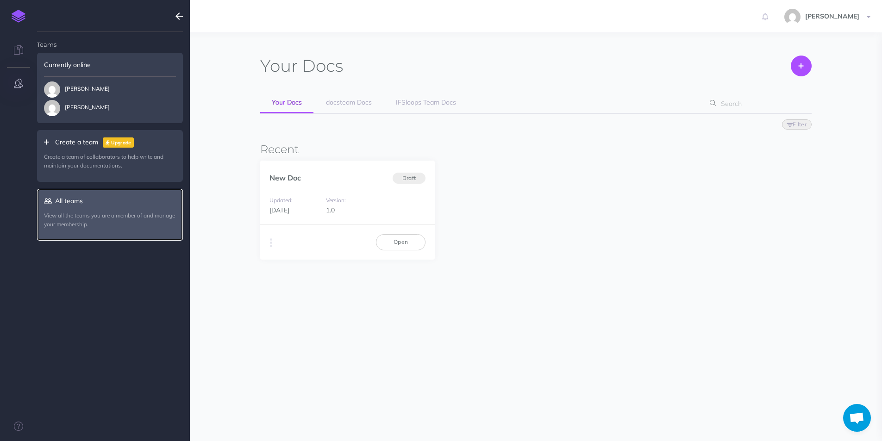
click at [70, 204] on link "All teams View all the teams you are a member of and manage your membership." at bounding box center [110, 214] width 146 height 51
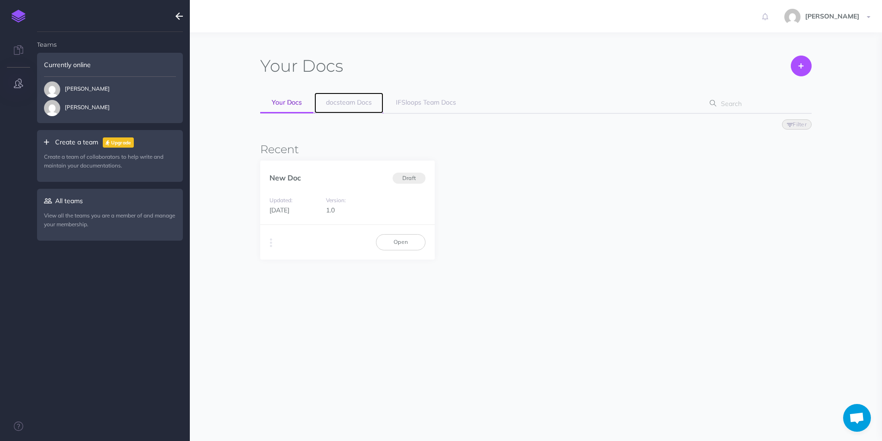
click at [352, 103] on span "docsteam Docs" at bounding box center [349, 102] width 46 height 8
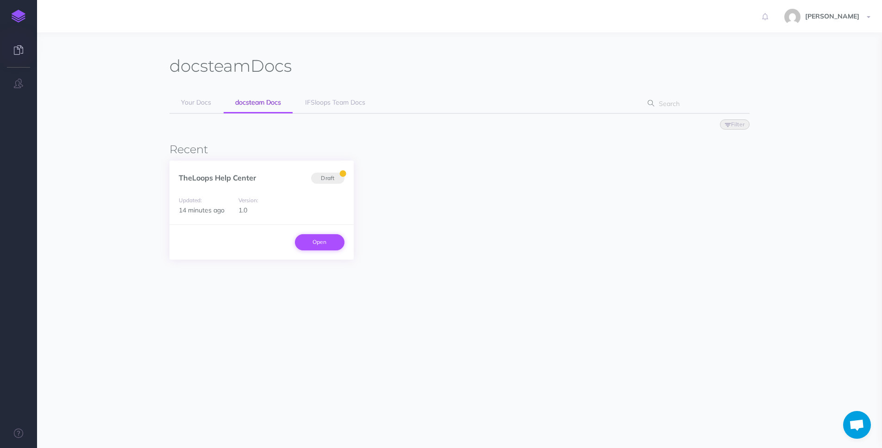
click at [319, 236] on link "Open" at bounding box center [320, 242] width 50 height 16
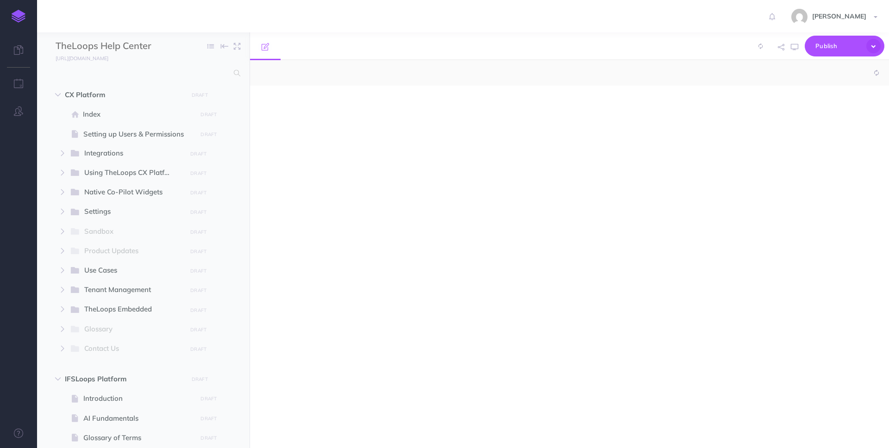
select select "null"
click at [23, 111] on button "button" at bounding box center [18, 112] width 37 height 28
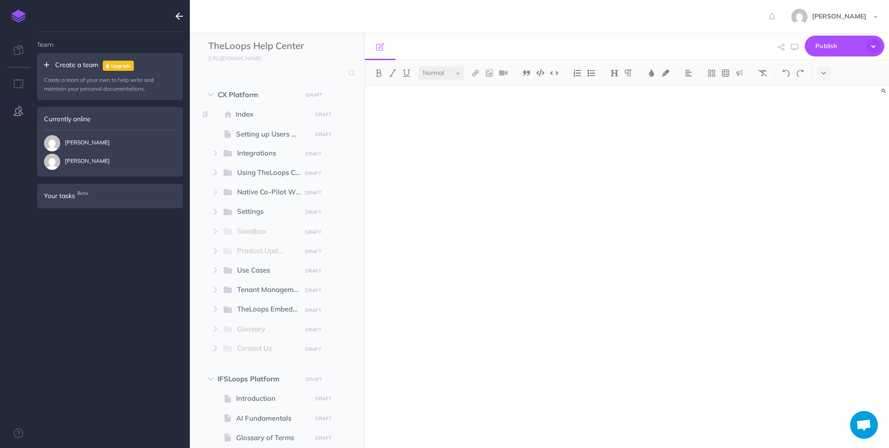
click at [84, 148] on span "[PERSON_NAME]" at bounding box center [77, 143] width 66 height 16
click at [23, 51] on icon at bounding box center [18, 49] width 9 height 9
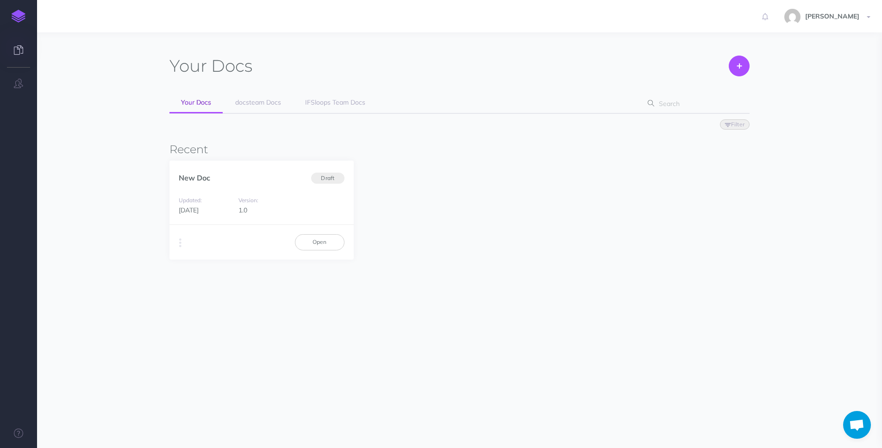
scroll to position [692, 0]
click at [325, 101] on span "IFSloops Team Docs" at bounding box center [335, 102] width 60 height 8
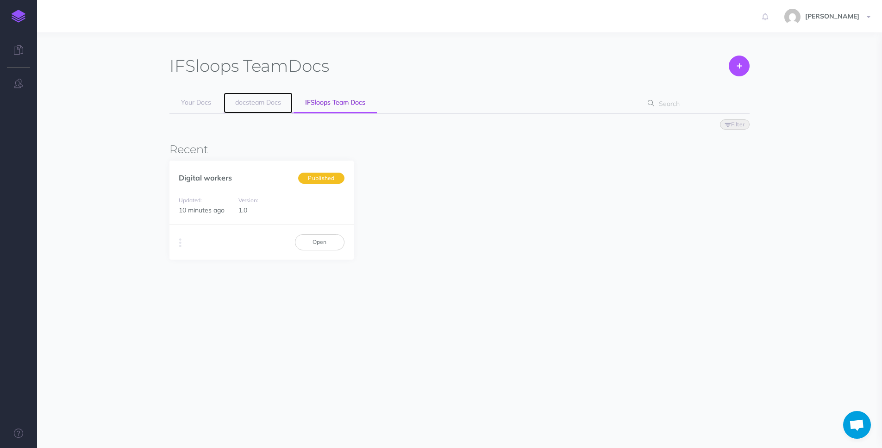
click at [270, 103] on span "docsteam Docs" at bounding box center [258, 102] width 46 height 8
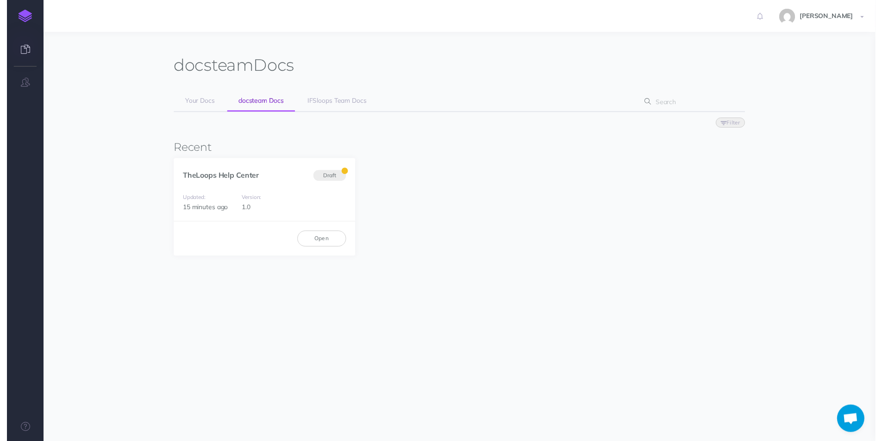
scroll to position [692, 0]
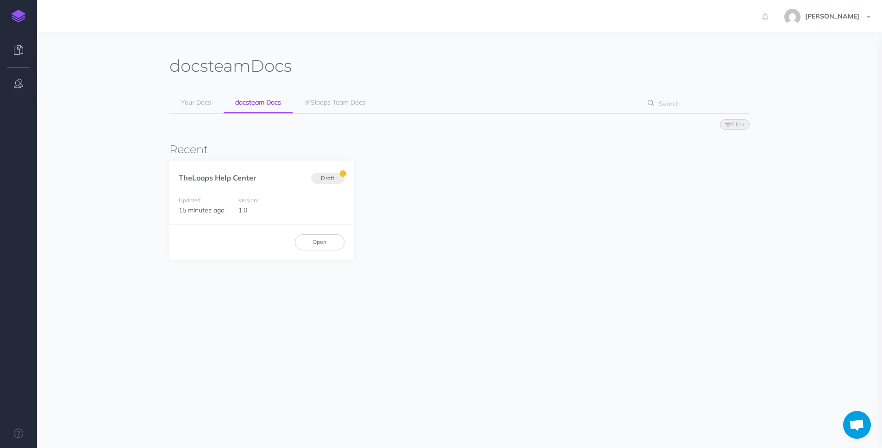
click at [21, 89] on button "button" at bounding box center [18, 84] width 37 height 28
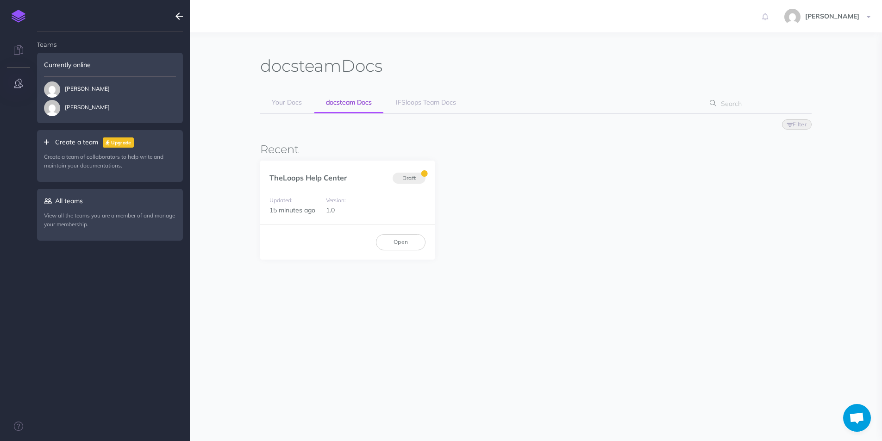
click at [79, 157] on p "Create a team of collaborators to help write and maintain your documentations." at bounding box center [110, 161] width 132 height 18
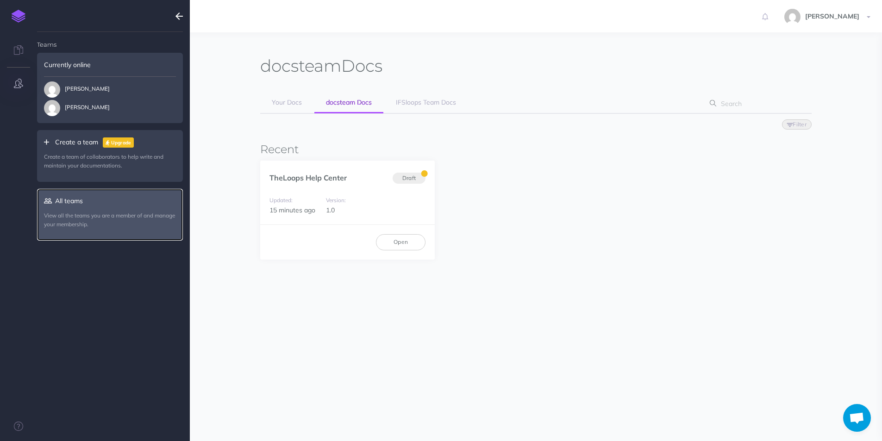
click at [64, 210] on link "All teams View all the teams you are a member of and manage your membership." at bounding box center [110, 214] width 146 height 51
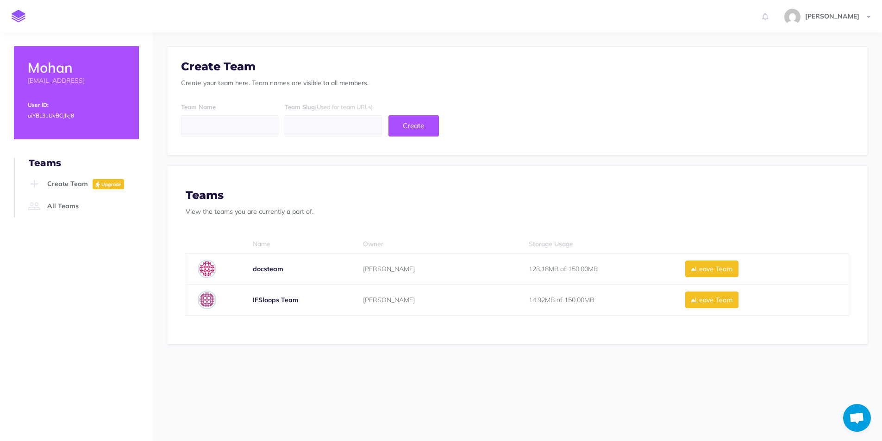
scroll to position [692, 0]
click at [368, 296] on span "[PERSON_NAME]" at bounding box center [389, 300] width 52 height 8
click at [207, 301] on img at bounding box center [207, 300] width 19 height 19
click at [267, 297] on b "IFSloops Team" at bounding box center [276, 300] width 46 height 8
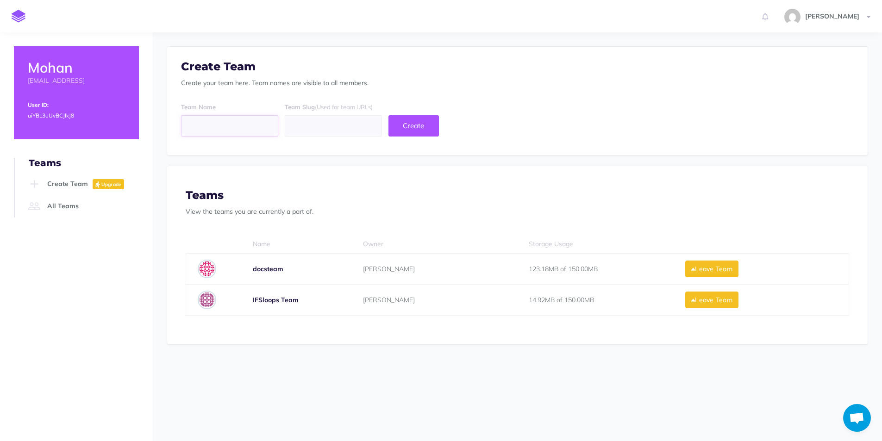
click at [254, 128] on input "text" at bounding box center [229, 125] width 97 height 21
click at [310, 131] on input "text" at bounding box center [333, 125] width 97 height 21
click at [57, 201] on link "All Teams" at bounding box center [82, 206] width 113 height 22
click at [206, 296] on img at bounding box center [207, 300] width 19 height 19
click at [67, 204] on link "All Teams" at bounding box center [82, 206] width 113 height 22
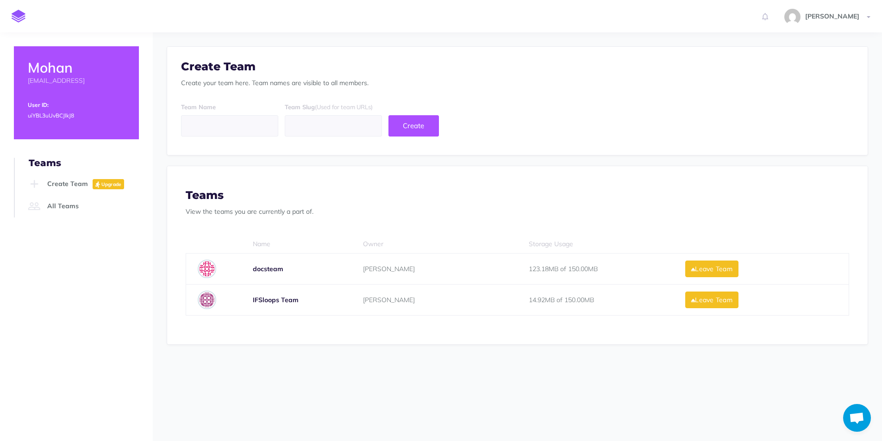
click at [206, 303] on img at bounding box center [207, 300] width 19 height 19
click at [210, 302] on img at bounding box center [207, 300] width 19 height 19
click at [260, 307] on div "IFSloops Team" at bounding box center [297, 300] width 88 height 17
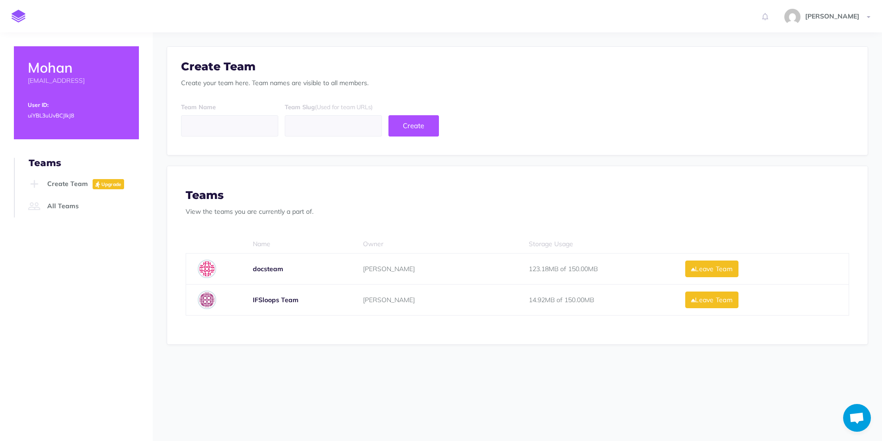
click at [267, 306] on div "IFSloops Team" at bounding box center [297, 300] width 88 height 17
click at [274, 298] on b "IFSloops Team" at bounding box center [276, 300] width 46 height 8
click at [383, 299] on span "[PERSON_NAME]" at bounding box center [389, 300] width 52 height 8
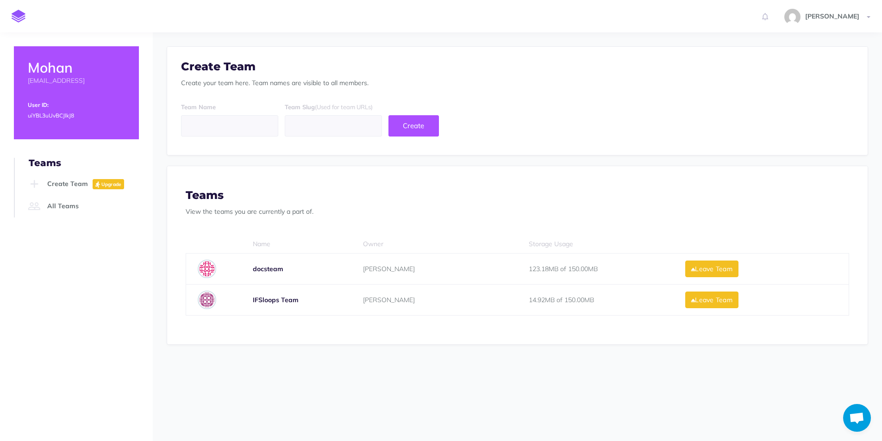
click at [383, 299] on span "[PERSON_NAME]" at bounding box center [389, 300] width 52 height 8
click at [540, 304] on div "14.92MB of 150.00MB" at bounding box center [600, 300] width 143 height 17
click at [16, 21] on img at bounding box center [19, 16] width 14 height 13
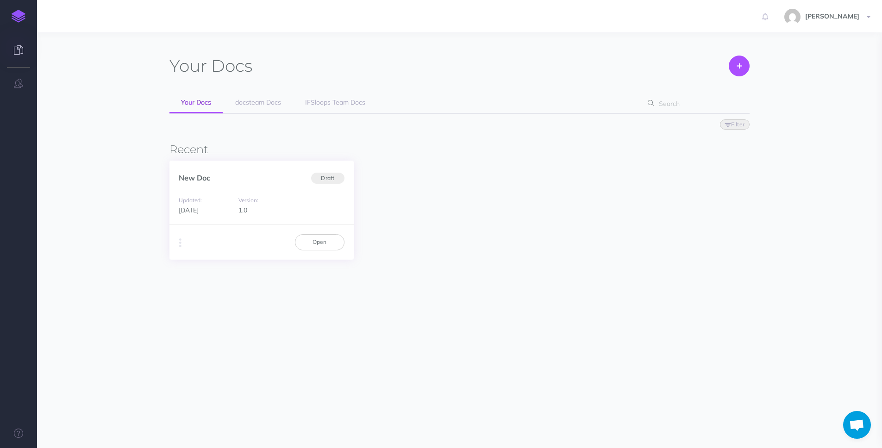
scroll to position [692, 0]
click at [265, 188] on div "Updated: 1 week ago Version: 1.0" at bounding box center [262, 205] width 184 height 39
click at [262, 181] on div "New Doc Draft" at bounding box center [262, 173] width 184 height 25
click at [301, 240] on link "Open" at bounding box center [320, 242] width 50 height 16
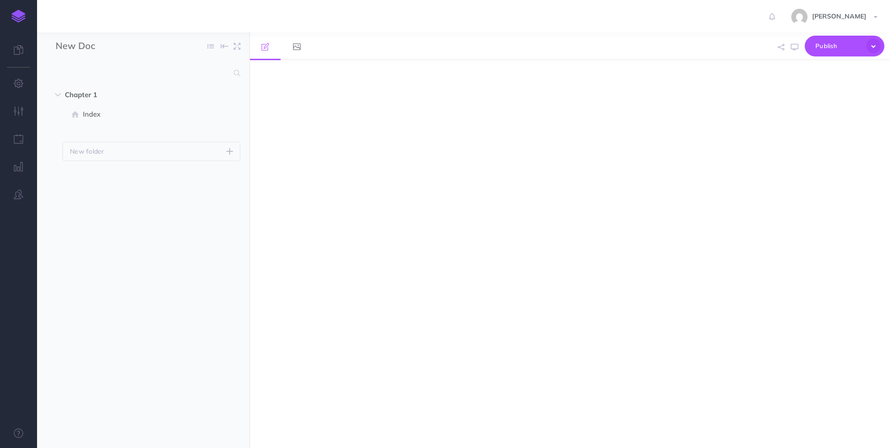
select select "null"
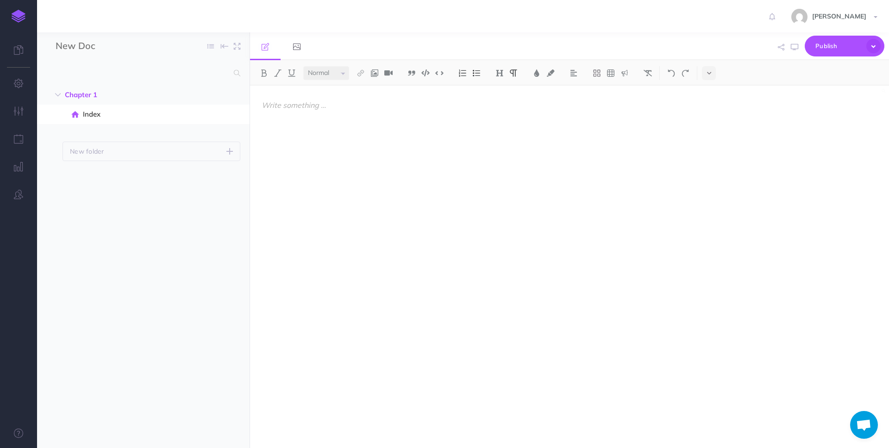
scroll to position [692, 0]
click at [18, 82] on icon "button" at bounding box center [19, 83] width 10 height 9
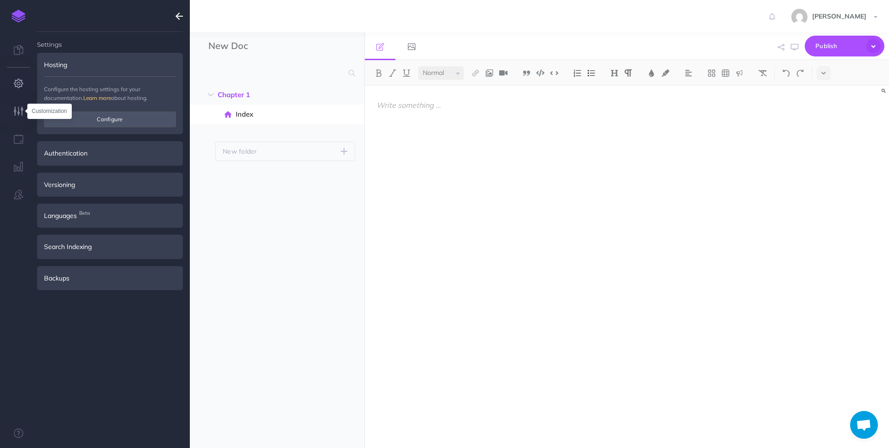
click at [14, 113] on icon "button" at bounding box center [19, 111] width 10 height 9
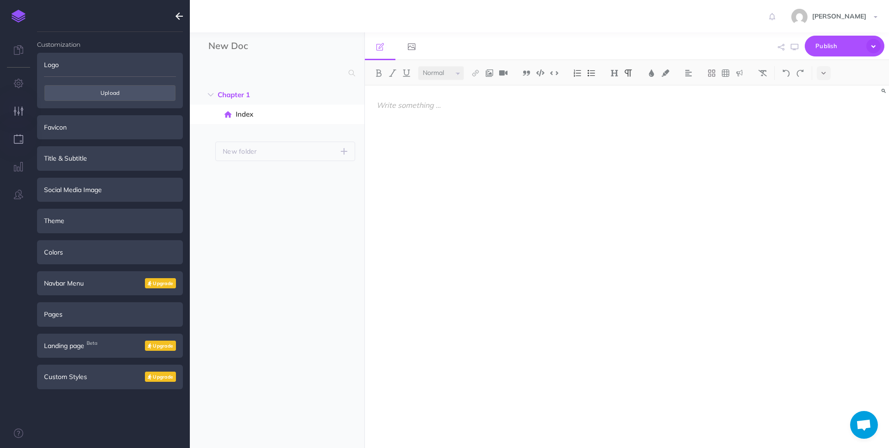
click at [13, 130] on button "button" at bounding box center [18, 140] width 37 height 28
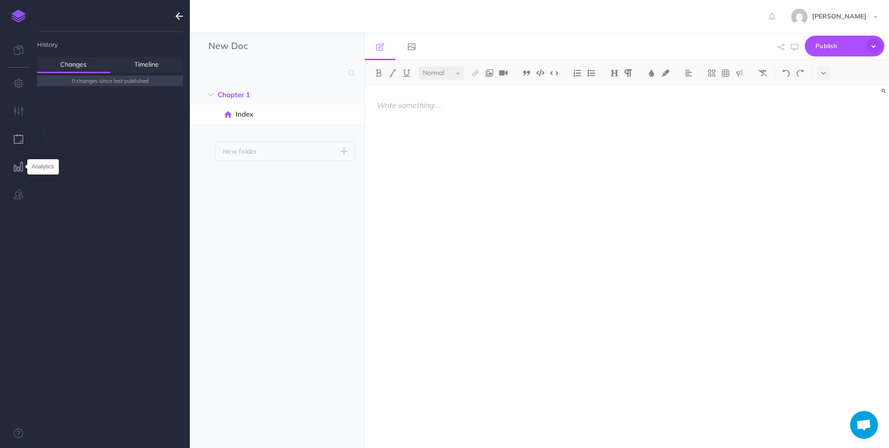
click at [15, 162] on icon "button" at bounding box center [19, 166] width 10 height 9
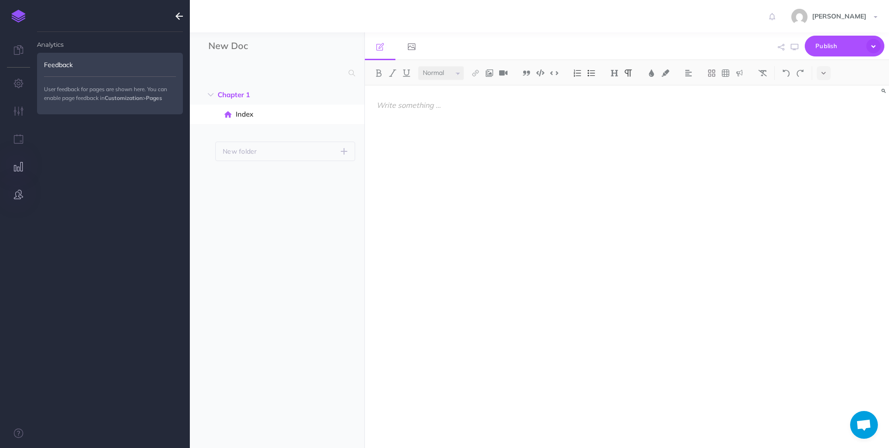
click at [16, 193] on icon "button" at bounding box center [18, 194] width 9 height 9
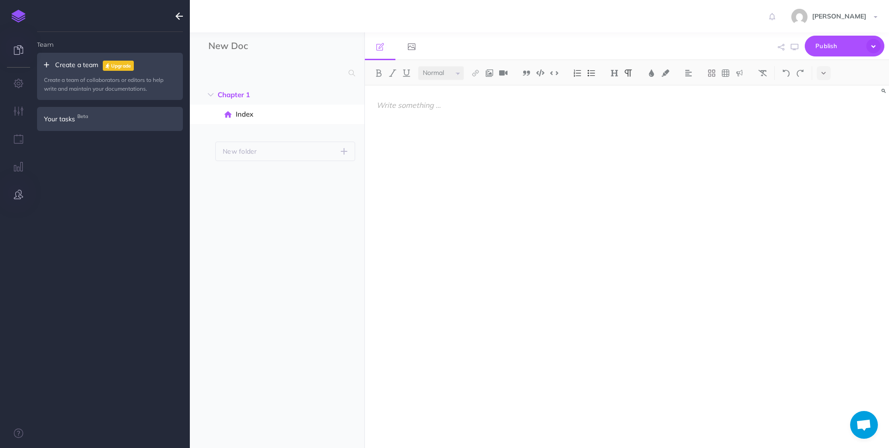
click at [21, 50] on icon at bounding box center [18, 49] width 9 height 9
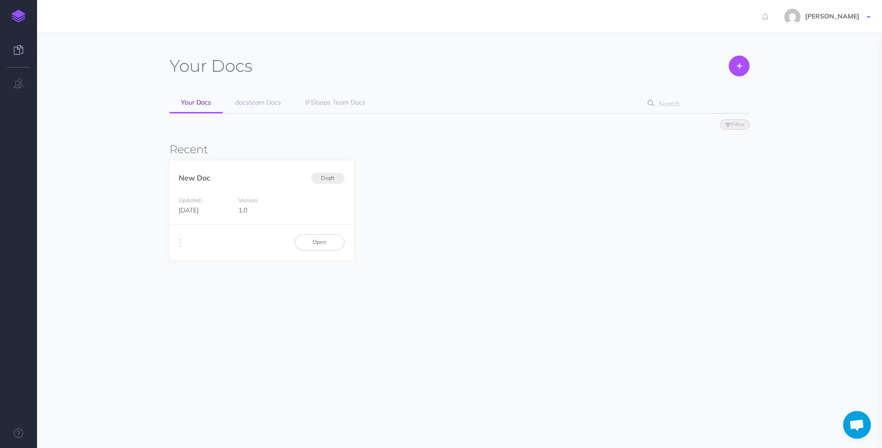
scroll to position [692, 0]
click at [333, 179] on span "Draft" at bounding box center [327, 178] width 33 height 12
click at [247, 102] on span "docsteam Docs" at bounding box center [258, 102] width 46 height 8
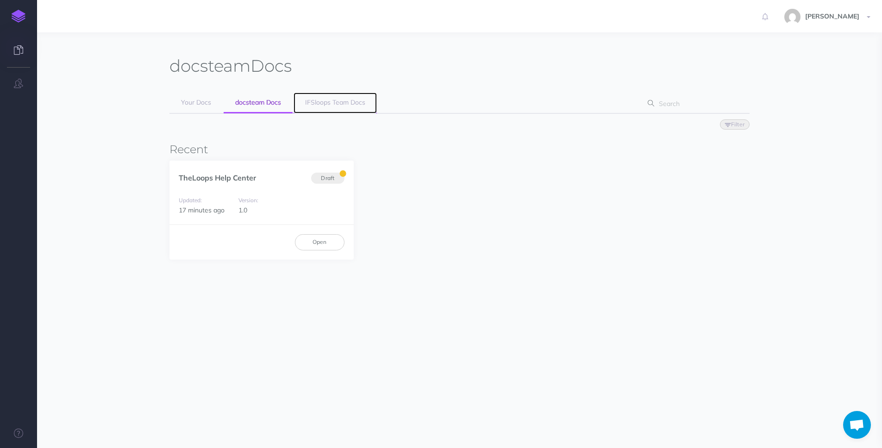
click at [328, 100] on span "IFSloops Team Docs" at bounding box center [335, 102] width 60 height 8
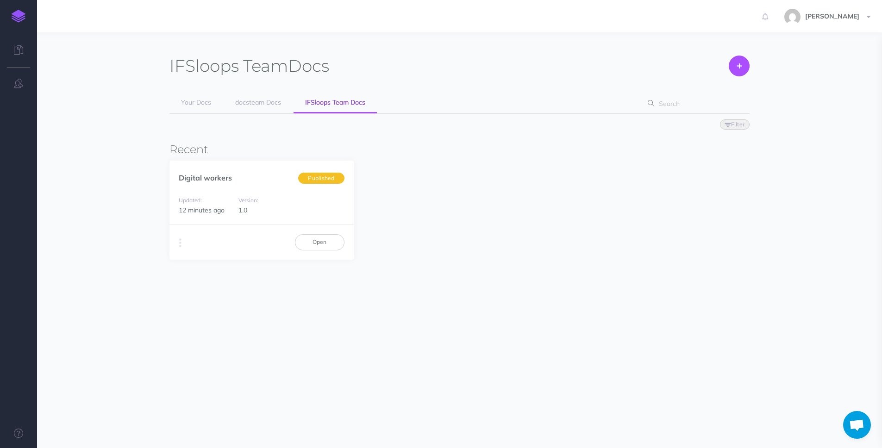
scroll to position [692, 0]
